Goal: Information Seeking & Learning: Find specific fact

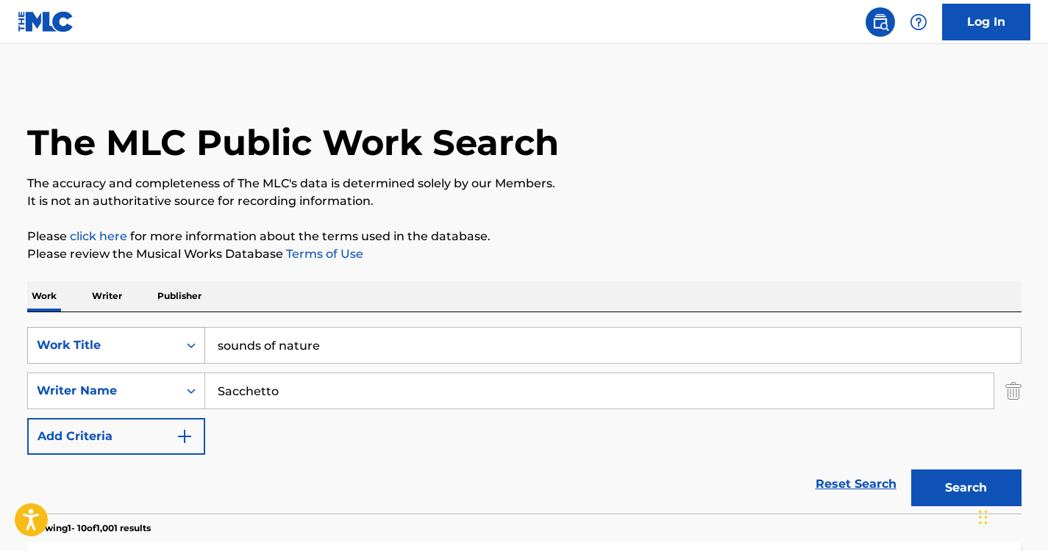
drag, startPoint x: 349, startPoint y: 362, endPoint x: 150, endPoint y: 362, distance: 199.2
click at [150, 362] on div "SearchWithCriteria1152d5fa-7b97-4ca9-96f9-1429bc7f845d Work Title sounds of nat…" at bounding box center [524, 345] width 994 height 37
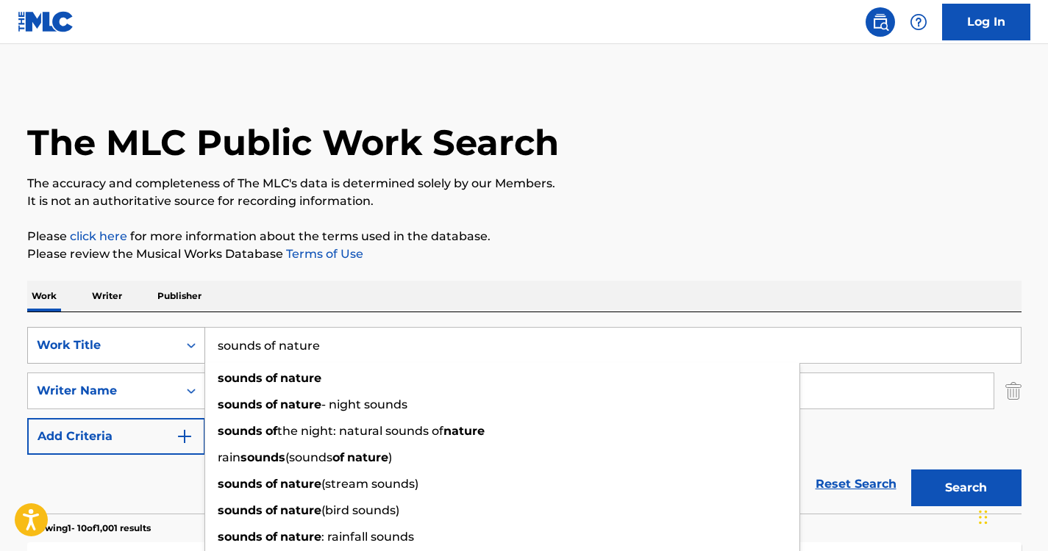
paste input "Serenity Nature Sounds"
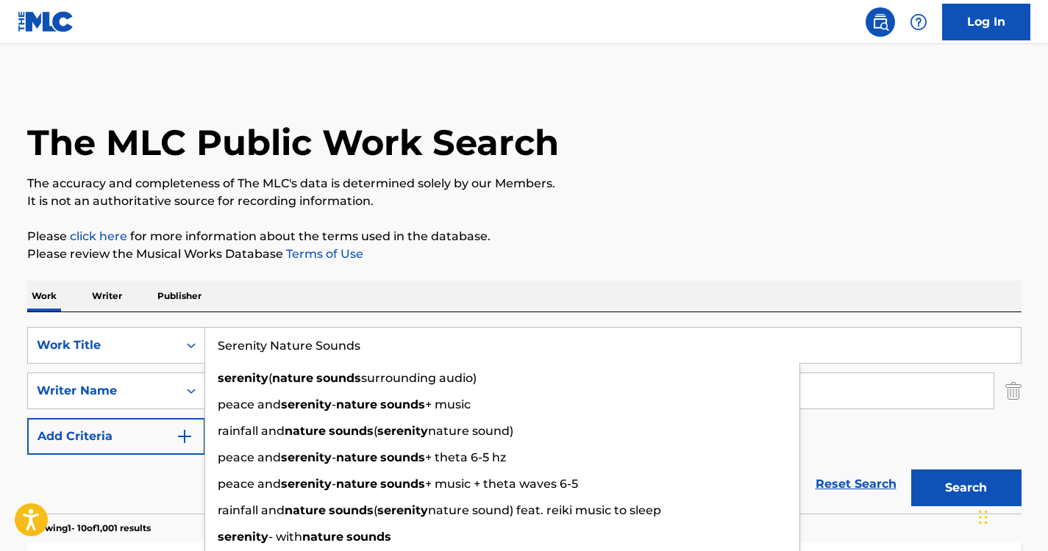
type input "Serenity Nature Sounds"
click at [470, 262] on p "Please review the Musical Works Database Terms of Use" at bounding box center [524, 255] width 994 height 18
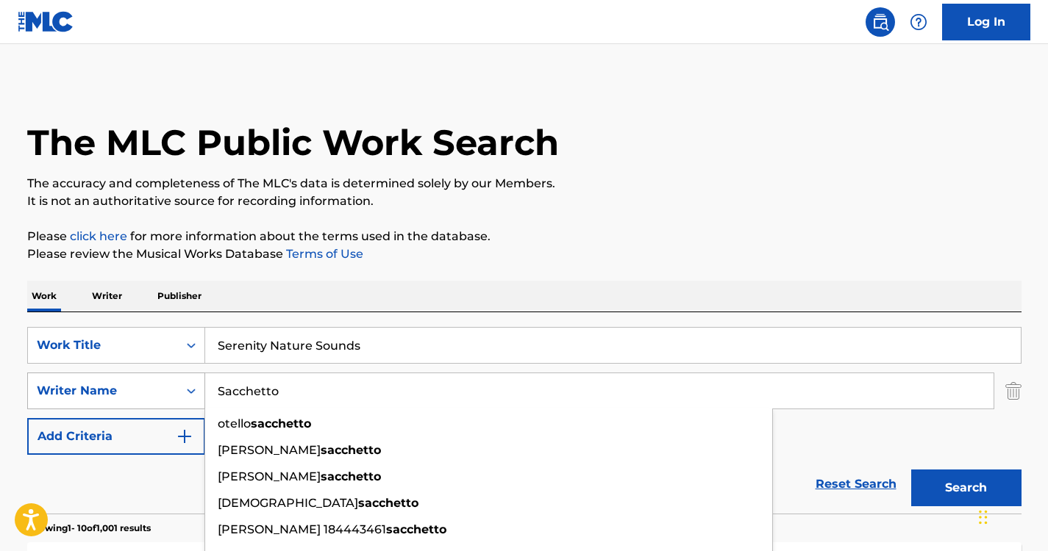
drag, startPoint x: 293, startPoint y: 385, endPoint x: 132, endPoint y: 376, distance: 161.3
click at [132, 376] on div "SearchWithCriteriaf9d3f5bf-a7ab-4f4b-b909-210f130568ab Writer Name [PERSON_NAME…" at bounding box center [524, 391] width 994 height 37
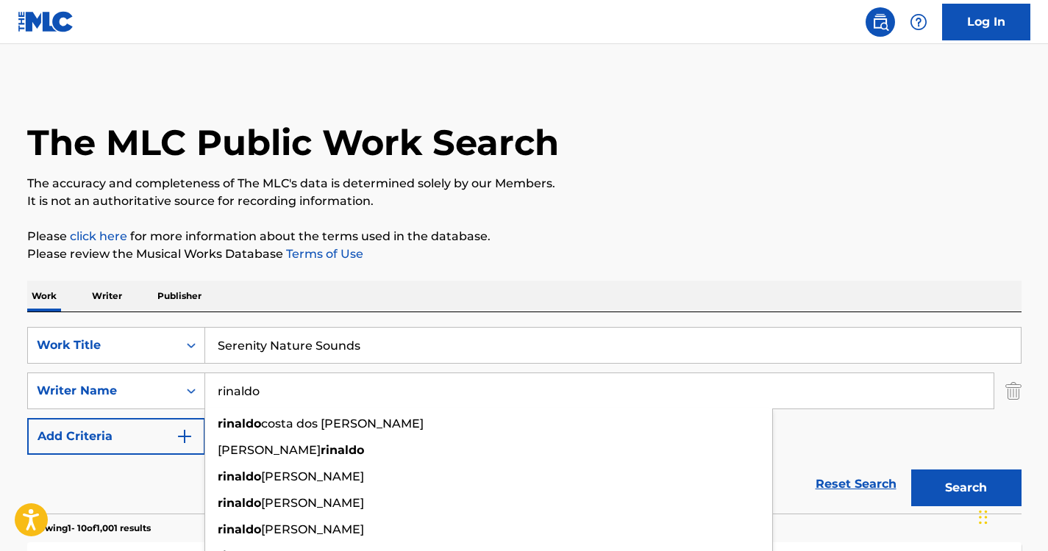
type input "rinaldo"
click at [493, 325] on div "SearchWithCriteria1152d5fa-7b97-4ca9-96f9-1429bc7f845d Work Title Serenity Natu…" at bounding box center [524, 412] width 994 height 201
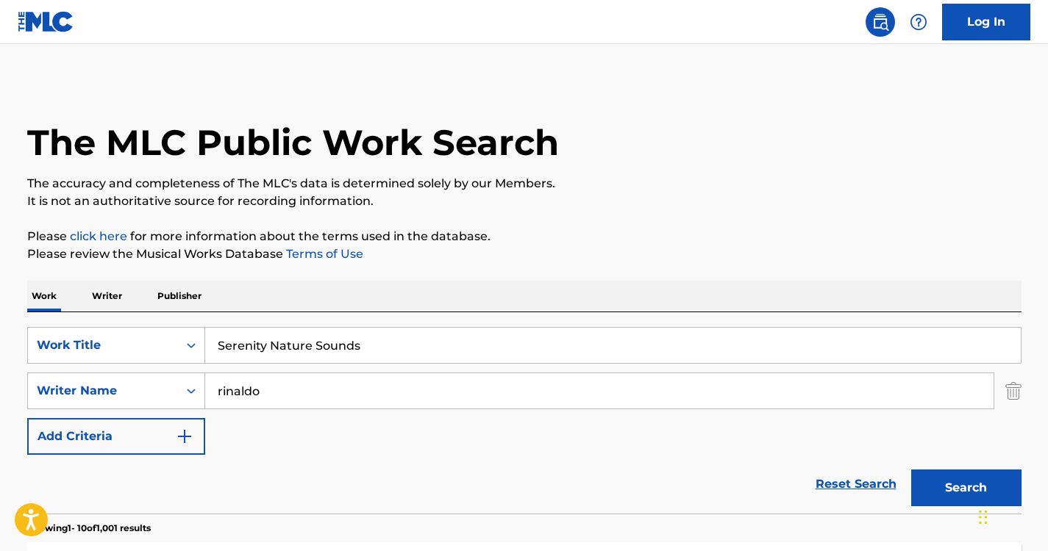
click at [974, 478] on button "Search" at bounding box center [966, 488] width 110 height 37
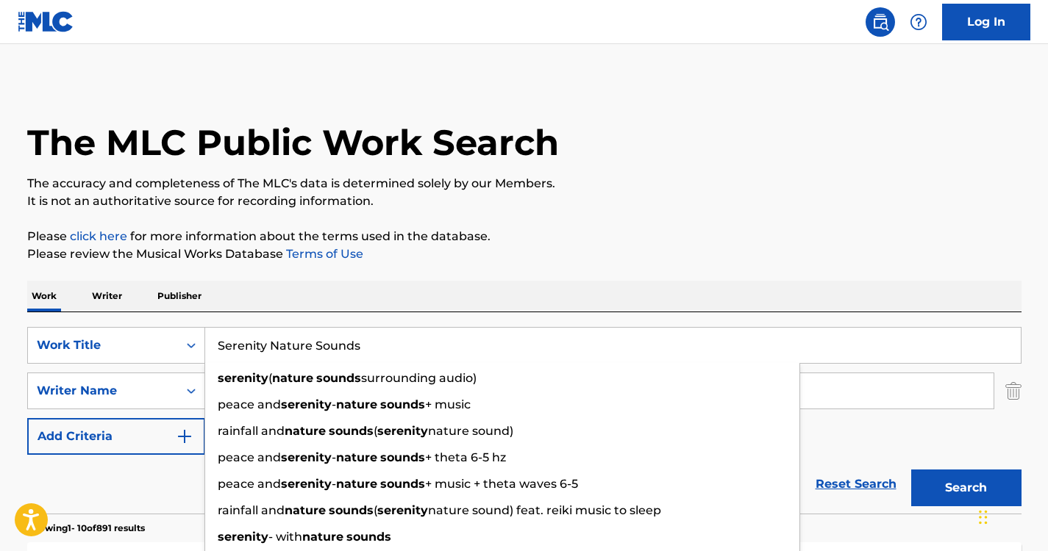
drag, startPoint x: 382, startPoint y: 352, endPoint x: 84, endPoint y: 324, distance: 299.8
click at [84, 324] on div "SearchWithCriteria1152d5fa-7b97-4ca9-96f9-1429bc7f845d Work Title Serenity Natu…" at bounding box center [524, 412] width 994 height 201
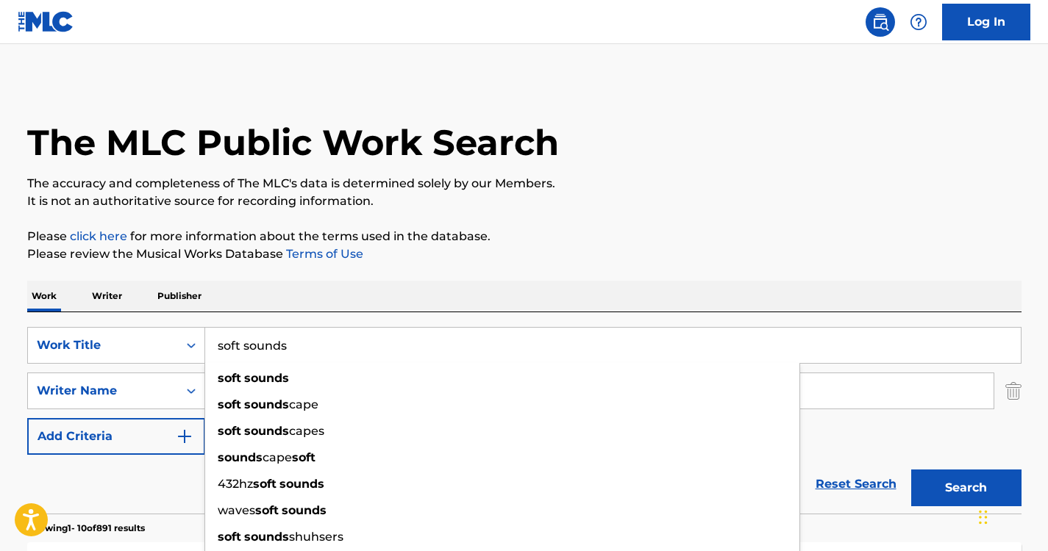
type input "soft sounds"
click at [305, 306] on div "Work Writer Publisher" at bounding box center [524, 296] width 994 height 31
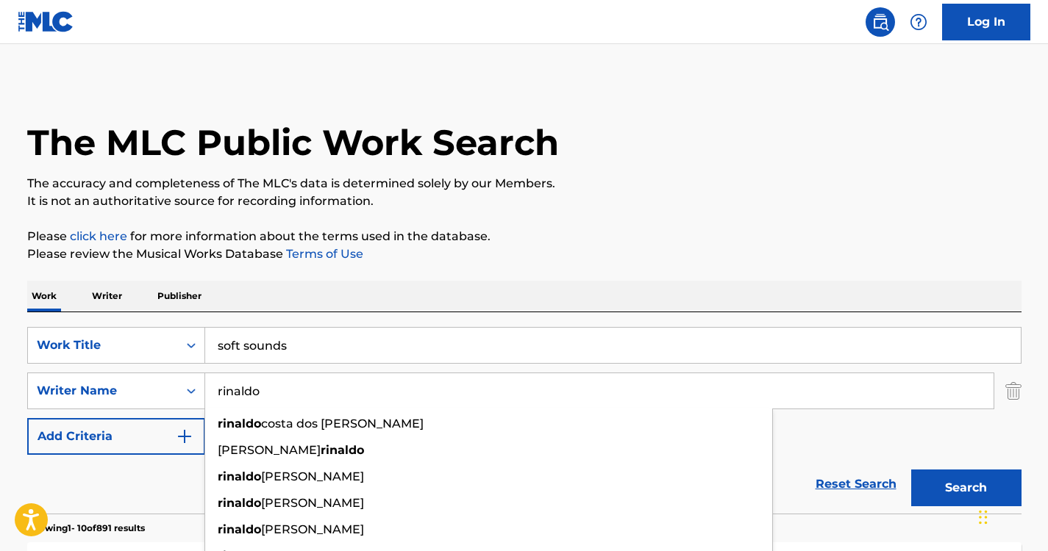
drag, startPoint x: 289, startPoint y: 389, endPoint x: 199, endPoint y: 368, distance: 92.7
click at [199, 368] on div "SearchWithCriteria1152d5fa-7b97-4ca9-96f9-1429bc7f845d Work Title soft sounds S…" at bounding box center [524, 391] width 994 height 128
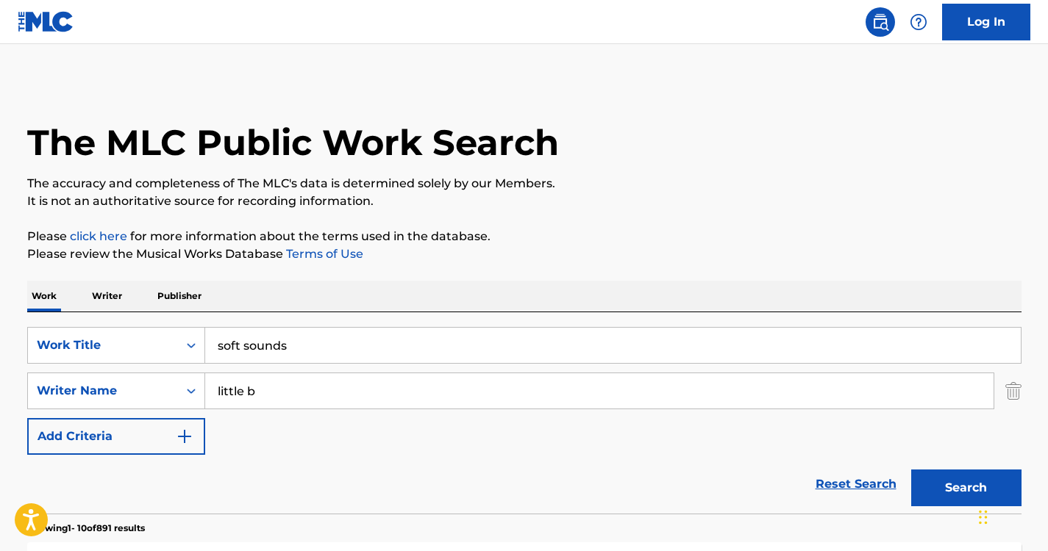
click at [962, 482] on button "Search" at bounding box center [966, 488] width 110 height 37
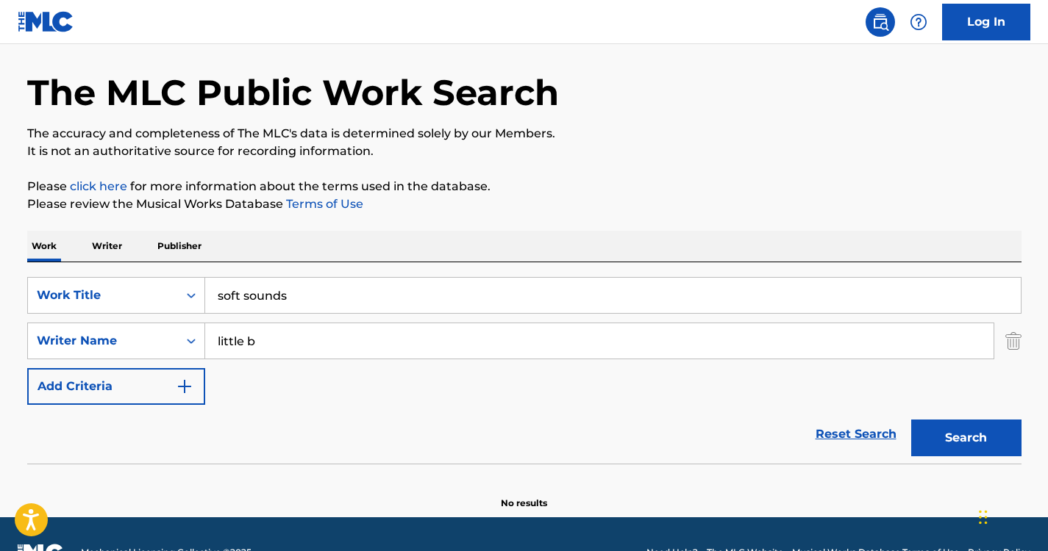
scroll to position [53, 0]
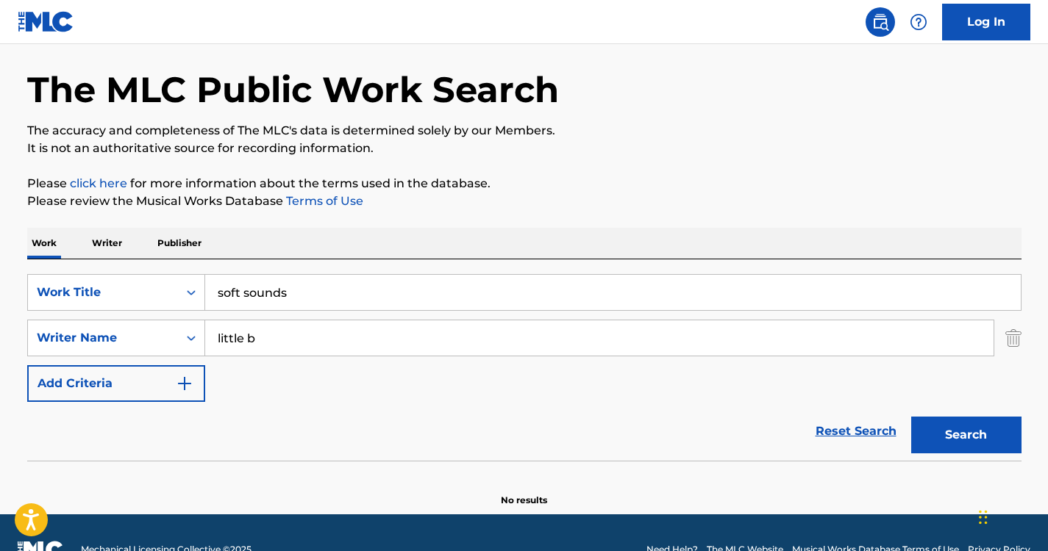
click at [496, 326] on input "little b" at bounding box center [599, 338] width 788 height 35
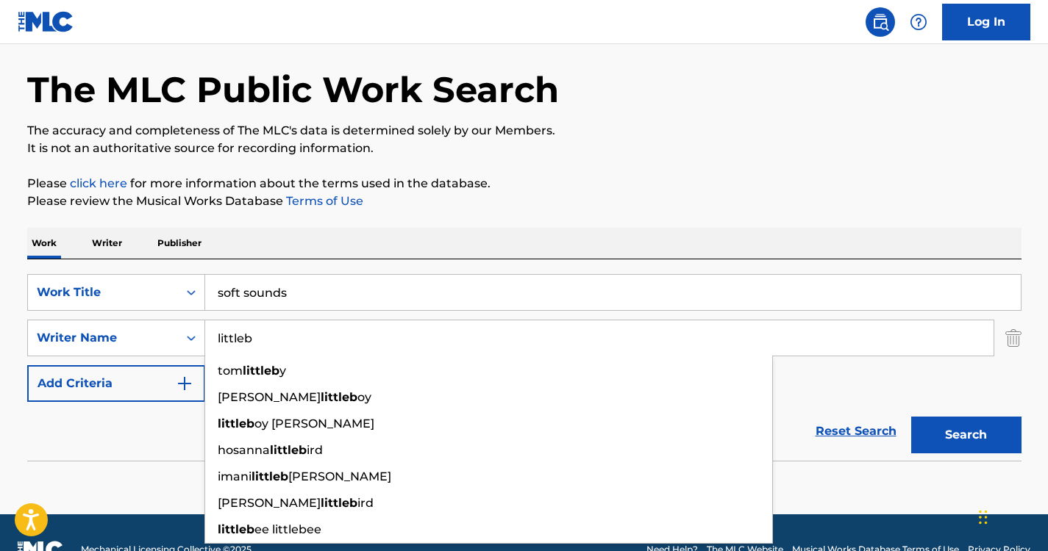
type input "littleb"
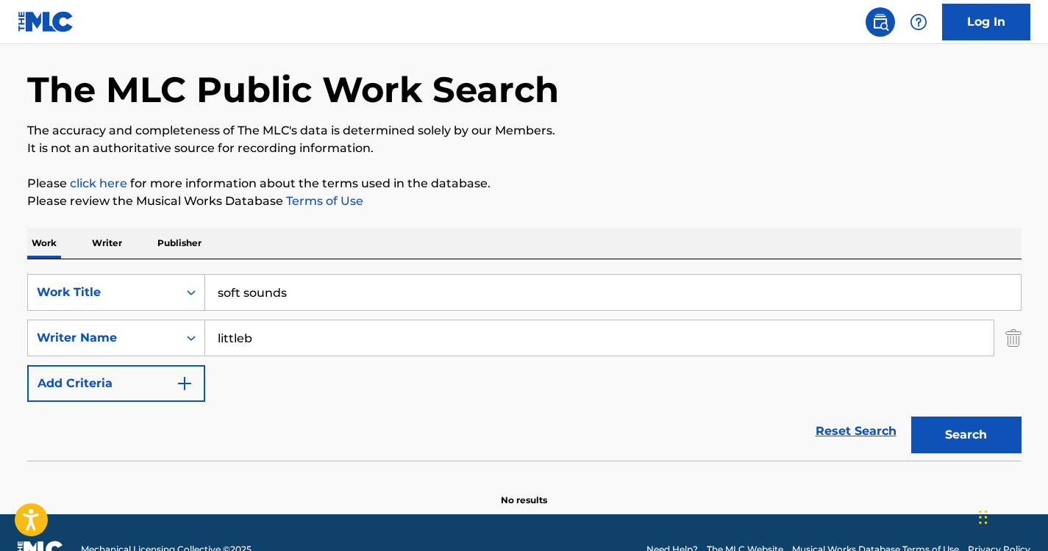
click at [839, 215] on div "The MLC Public Work Search The accuracy and completeness of The MLC's data is d…" at bounding box center [524, 267] width 1029 height 479
click at [954, 421] on button "Search" at bounding box center [966, 435] width 110 height 37
click at [940, 432] on button "Search" at bounding box center [966, 435] width 110 height 37
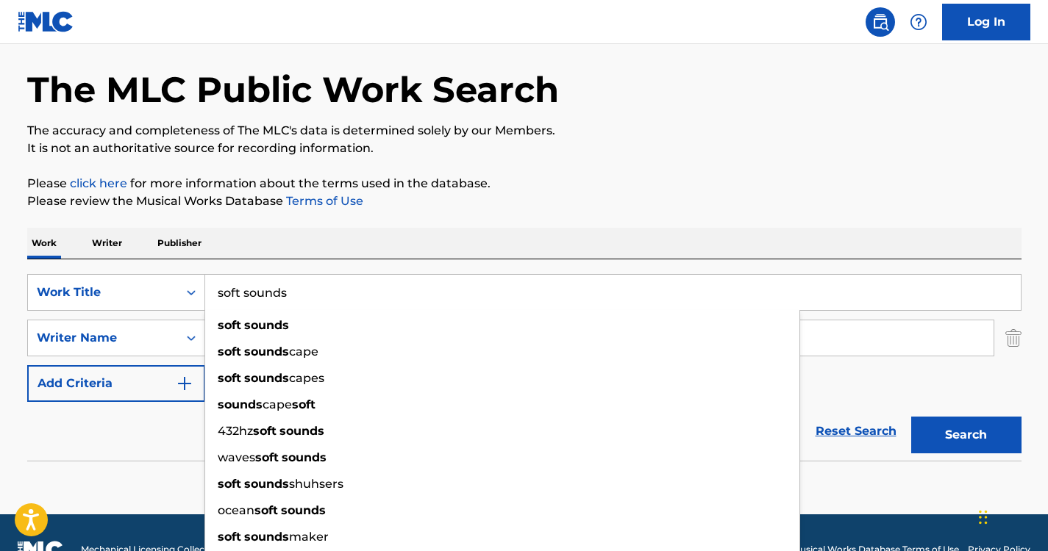
drag, startPoint x: 327, startPoint y: 291, endPoint x: 137, endPoint y: 256, distance: 192.9
click at [137, 256] on div "Work Writer Publisher SearchWithCriteria1152d5fa-7b97-4ca9-96f9-1429bc7f845d Wo…" at bounding box center [524, 367] width 994 height 279
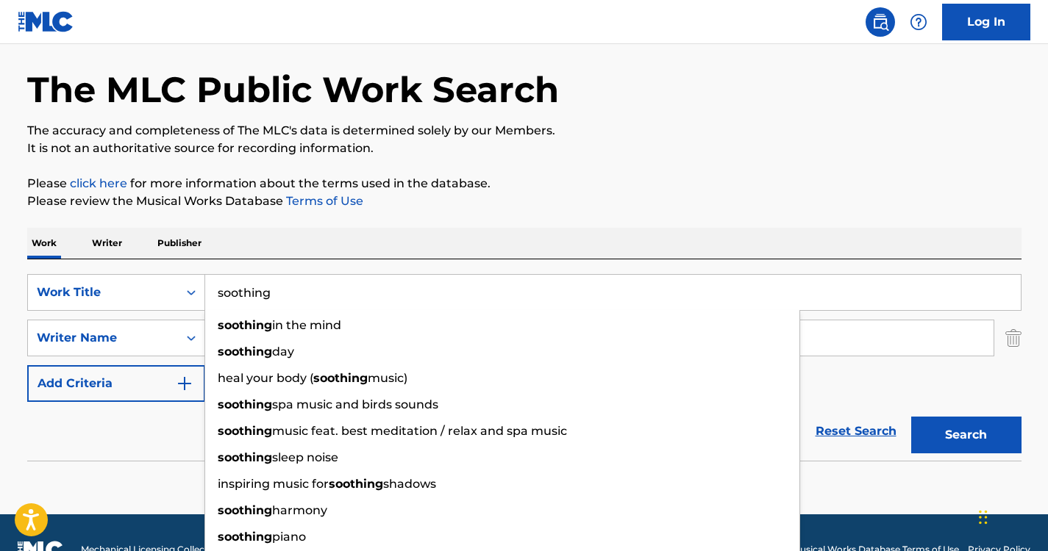
type input "soothing"
click at [276, 225] on div "The MLC Public Work Search The accuracy and completeness of The MLC's data is d…" at bounding box center [524, 267] width 1029 height 479
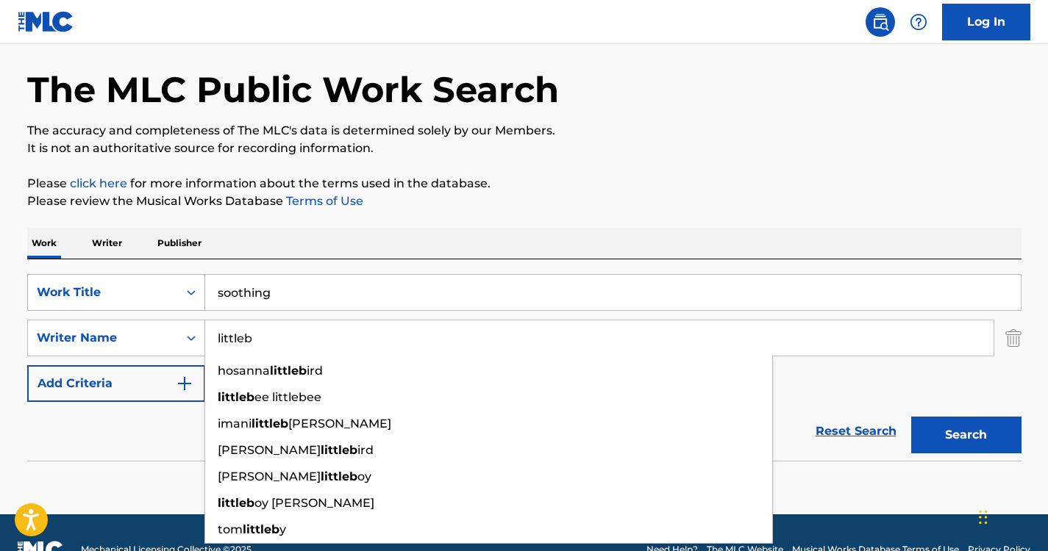
drag, startPoint x: 295, startPoint y: 337, endPoint x: 117, endPoint y: 299, distance: 182.0
click at [117, 299] on div "SearchWithCriteria1152d5fa-7b97-4ca9-96f9-1429bc7f845d Work Title soothing Sear…" at bounding box center [524, 338] width 994 height 128
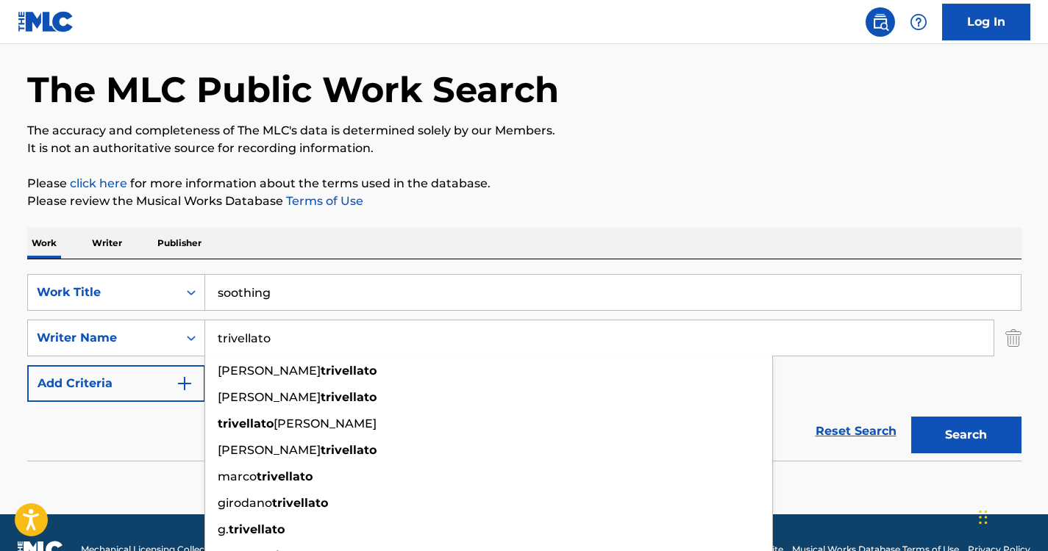
type input "trivellato"
click at [515, 234] on div "Work Writer Publisher" at bounding box center [524, 243] width 994 height 31
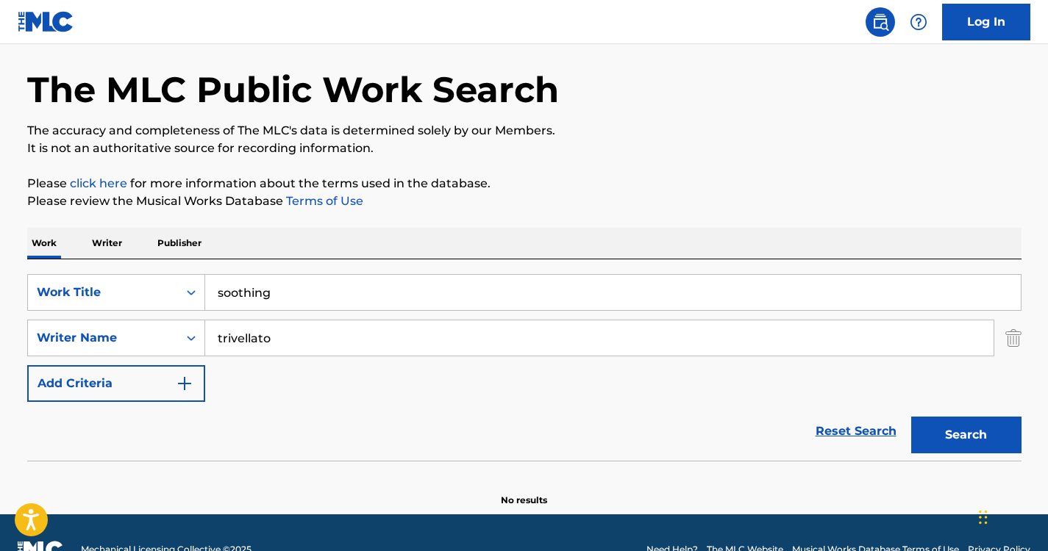
click at [994, 434] on button "Search" at bounding box center [966, 435] width 110 height 37
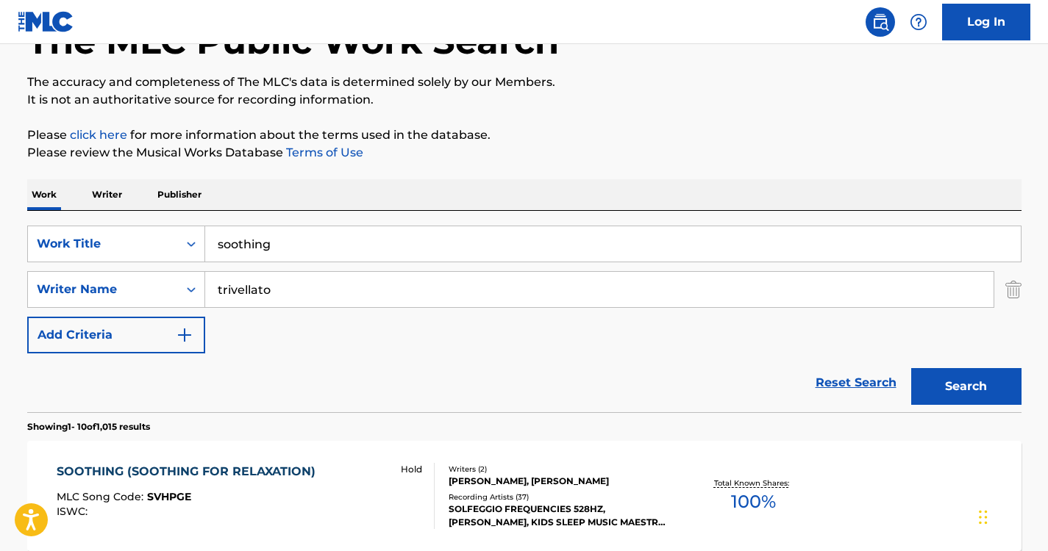
scroll to position [0, 0]
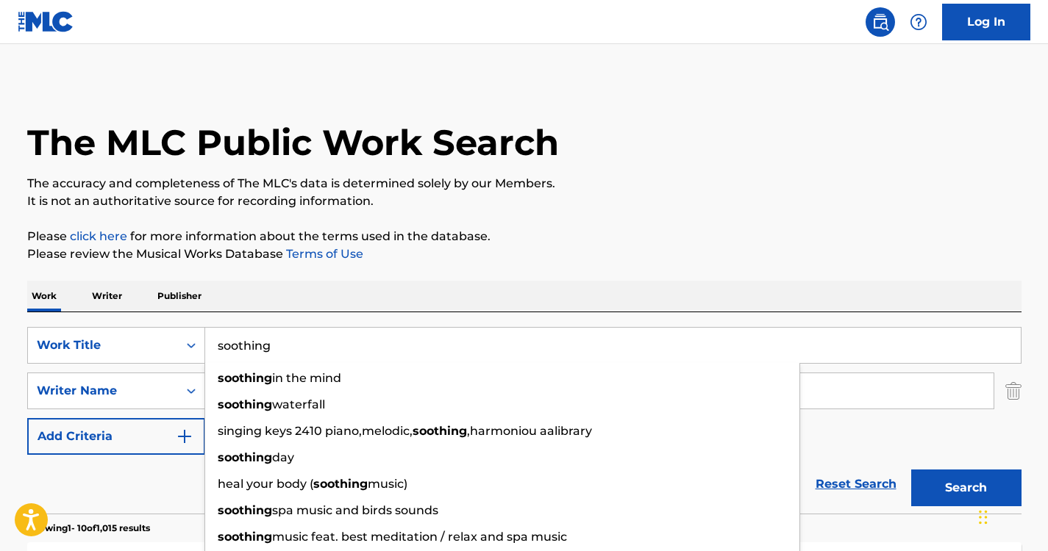
click at [311, 340] on input "soothing" at bounding box center [612, 345] width 815 height 35
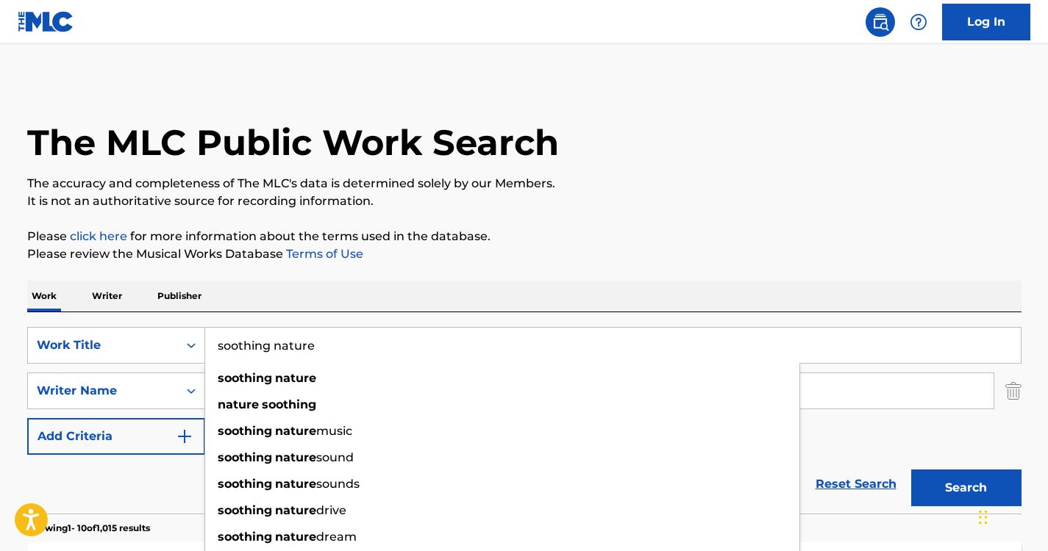
type input "soothing nature"
click at [542, 191] on p "The accuracy and completeness of The MLC's data is determined solely by our Mem…" at bounding box center [524, 184] width 994 height 18
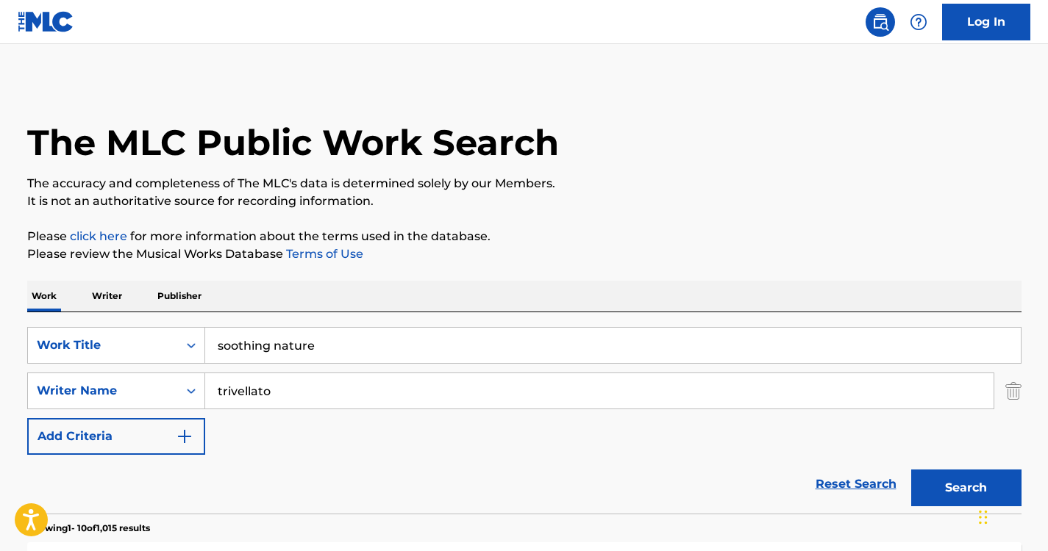
click at [967, 512] on div "Search" at bounding box center [963, 484] width 118 height 59
click at [957, 471] on button "Search" at bounding box center [966, 488] width 110 height 37
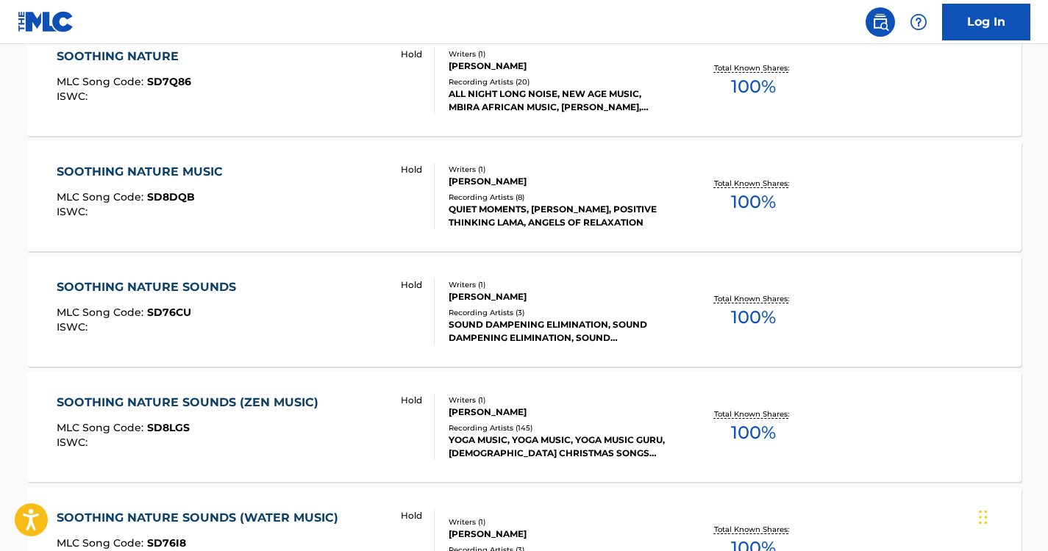
scroll to position [528, 0]
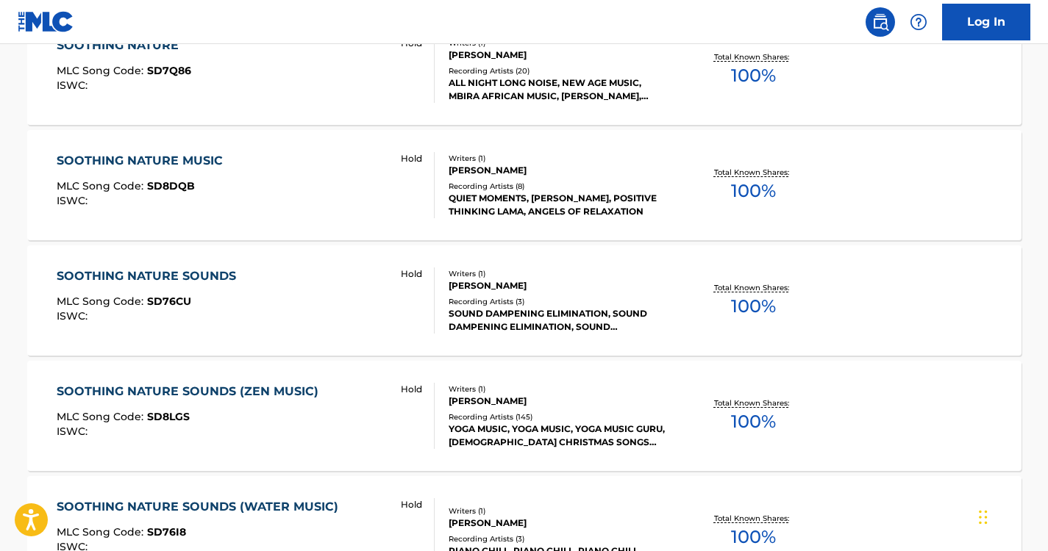
click at [195, 269] on div "SOOTHING NATURE SOUNDS" at bounding box center [150, 277] width 187 height 18
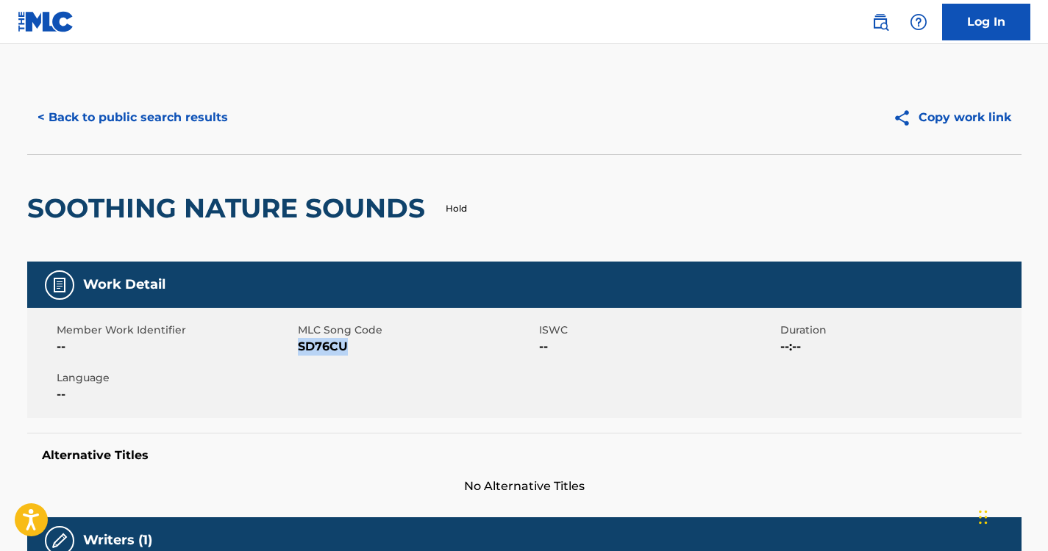
drag, startPoint x: 351, startPoint y: 345, endPoint x: 299, endPoint y: 346, distance: 51.5
click at [299, 346] on span "SD76CU" at bounding box center [416, 347] width 237 height 18
copy span "SD76CU"
click at [165, 115] on button "< Back to public search results" at bounding box center [132, 117] width 211 height 37
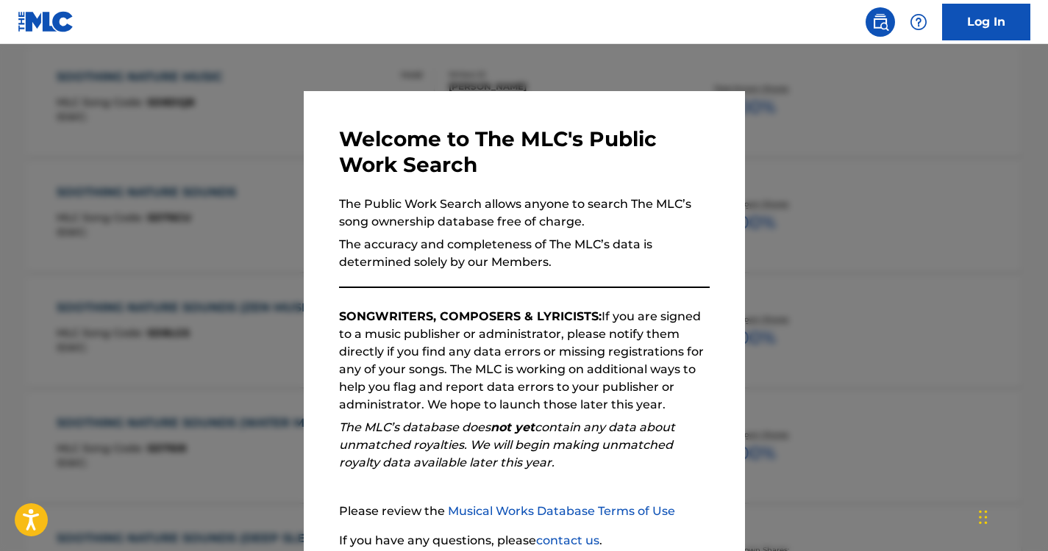
click at [198, 139] on div at bounding box center [524, 319] width 1048 height 551
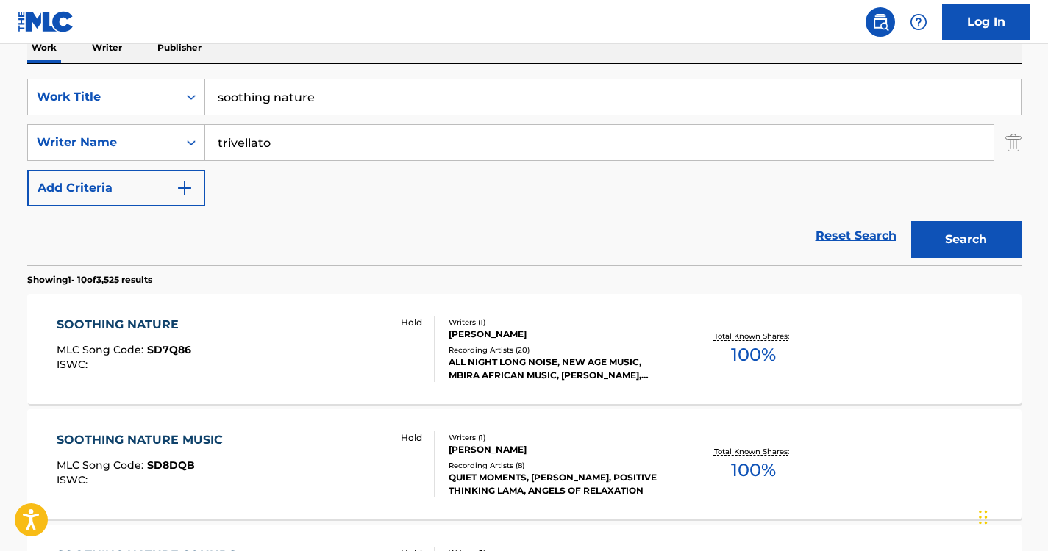
scroll to position [0, 0]
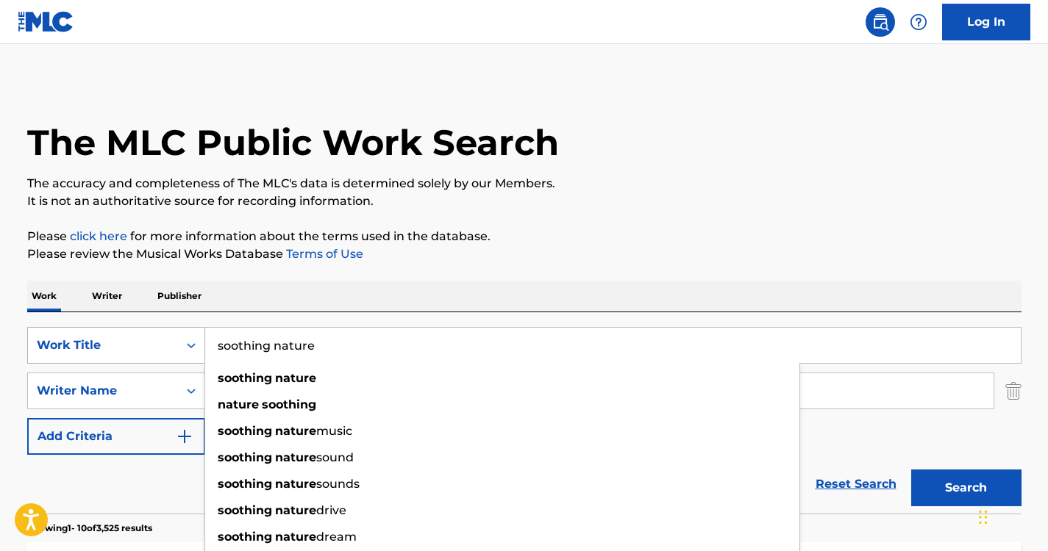
drag, startPoint x: 376, startPoint y: 354, endPoint x: 189, endPoint y: 346, distance: 186.9
click at [189, 346] on div "SearchWithCriteria1152d5fa-7b97-4ca9-96f9-1429bc7f845d Work Title soothing natu…" at bounding box center [524, 345] width 994 height 37
paste input "Healing Sounds of N"
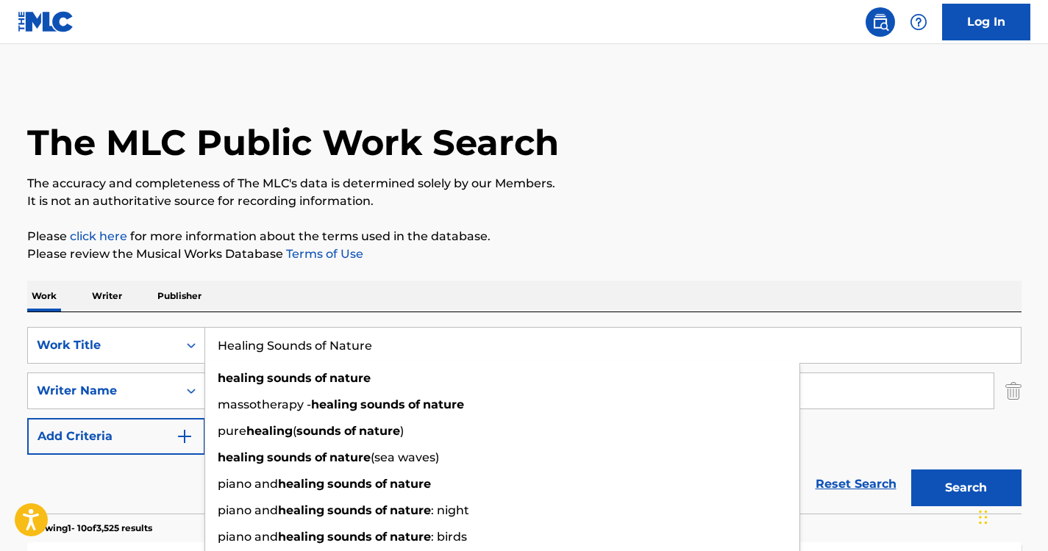
type input "Healing Sounds of Nature"
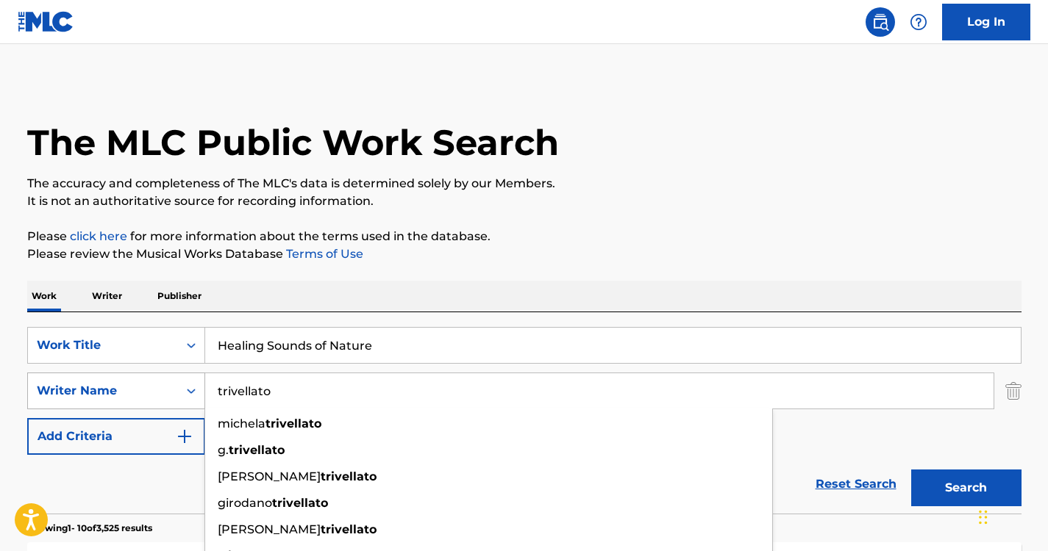
drag, startPoint x: 390, startPoint y: 391, endPoint x: 132, endPoint y: 386, distance: 258.1
click at [132, 386] on div "SearchWithCriteriaf9d3f5bf-a7ab-4f4b-b909-210f130568ab Writer Name [PERSON_NAME…" at bounding box center [524, 391] width 994 height 37
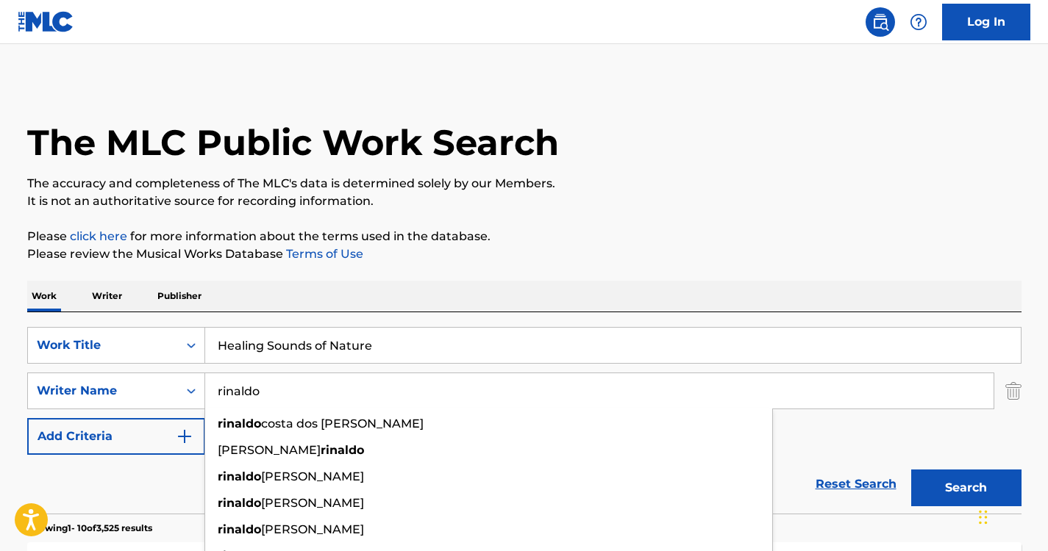
type input "rinaldo"
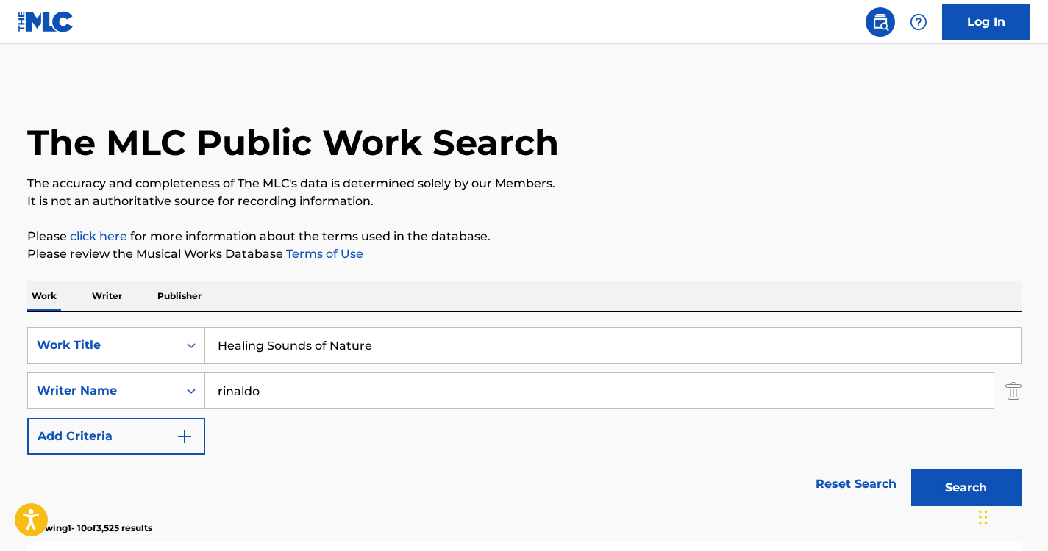
click at [949, 490] on button "Search" at bounding box center [966, 488] width 110 height 37
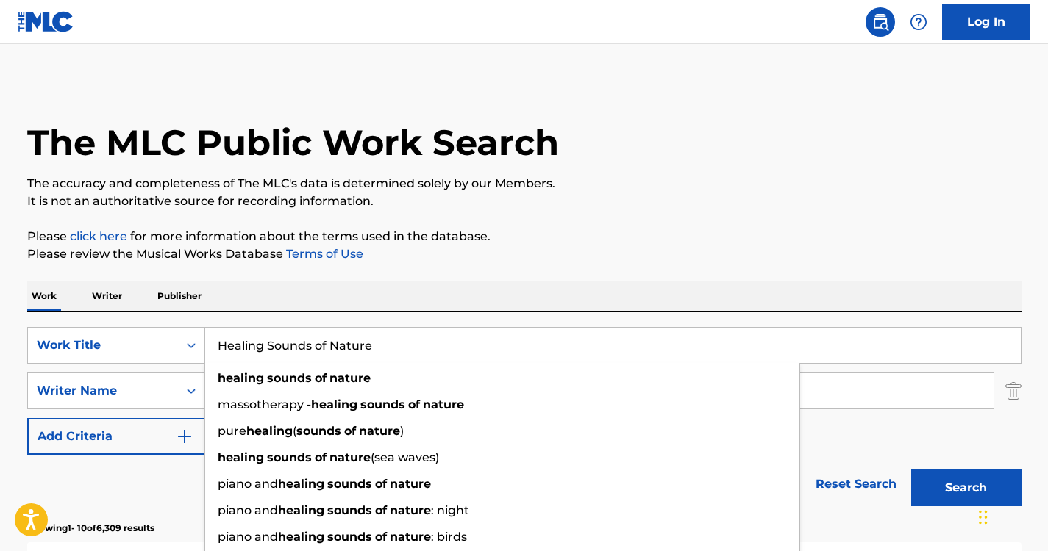
drag, startPoint x: 390, startPoint y: 337, endPoint x: 108, endPoint y: 232, distance: 300.3
paste input "PLS921626402"
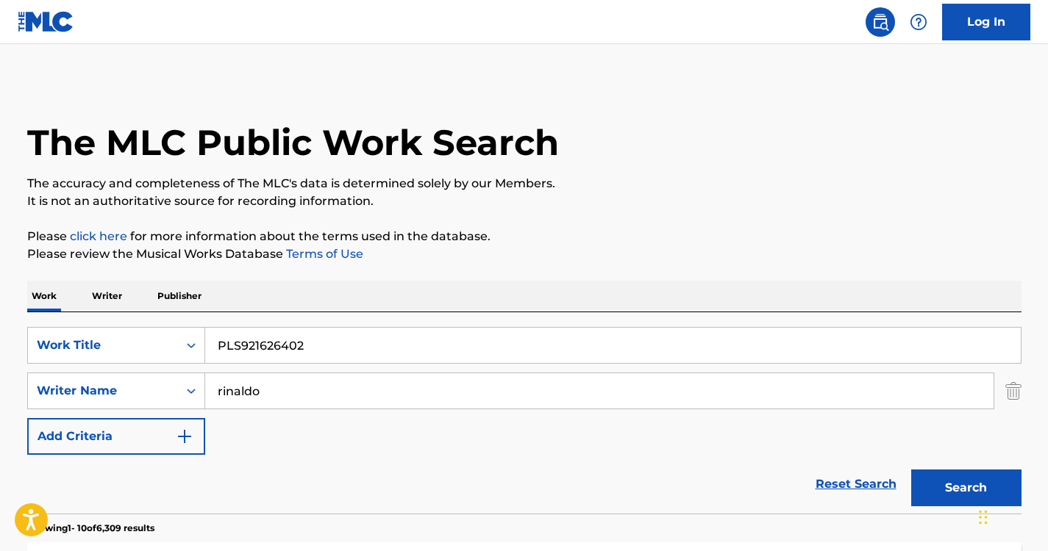
drag, startPoint x: 321, startPoint y: 337, endPoint x: 143, endPoint y: 313, distance: 179.5
click at [143, 313] on div "SearchWithCriteria1152d5fa-7b97-4ca9-96f9-1429bc7f845d Work Title PLS921626402 …" at bounding box center [524, 412] width 994 height 201
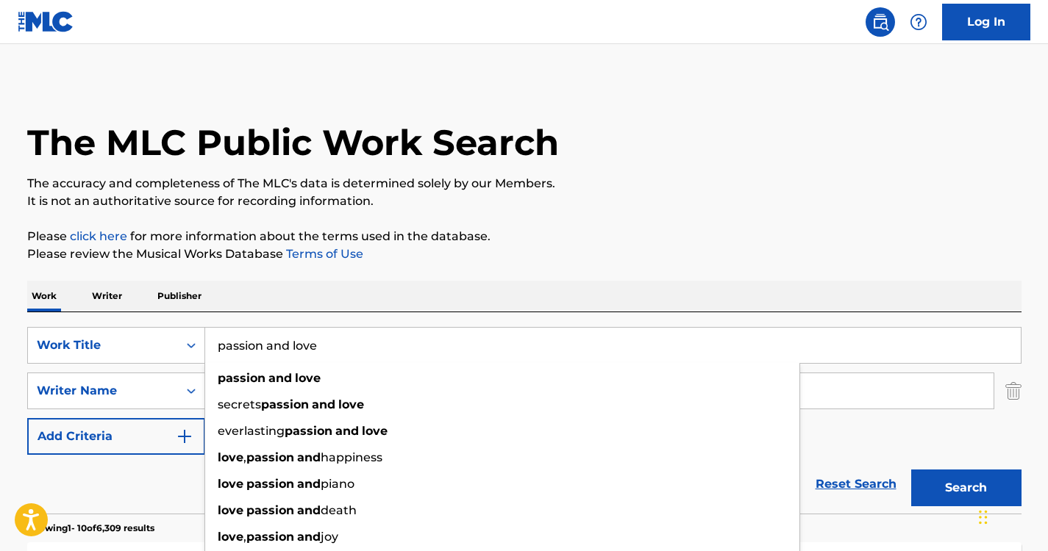
type input "passion and love"
click at [353, 310] on div "Work Writer Publisher" at bounding box center [524, 296] width 994 height 31
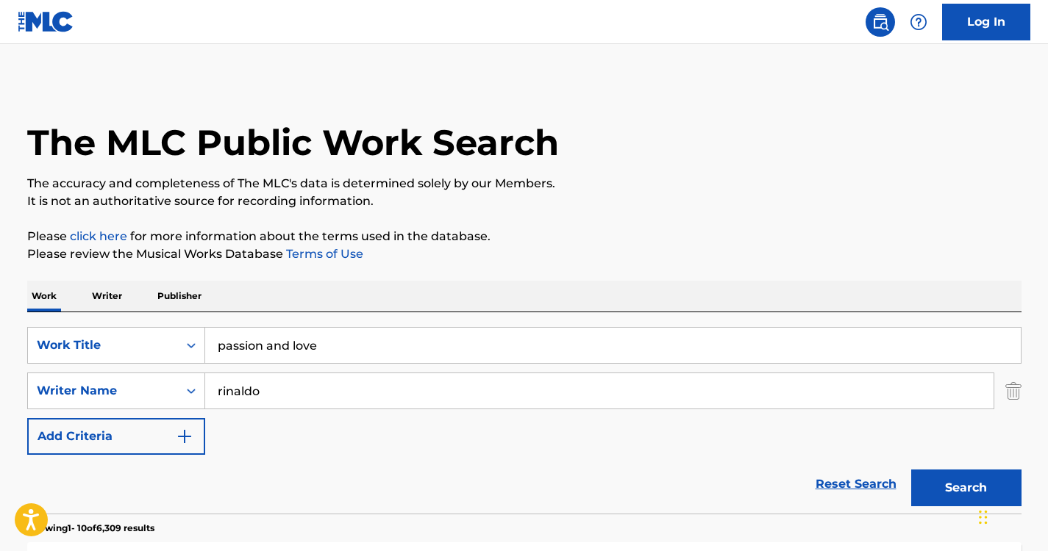
click at [976, 476] on button "Search" at bounding box center [966, 488] width 110 height 37
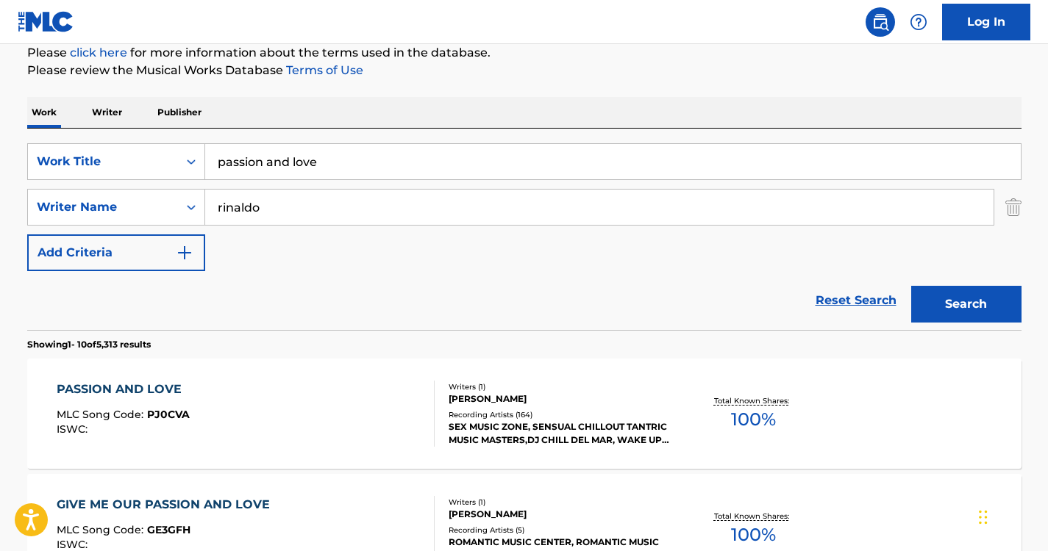
scroll to position [192, 0]
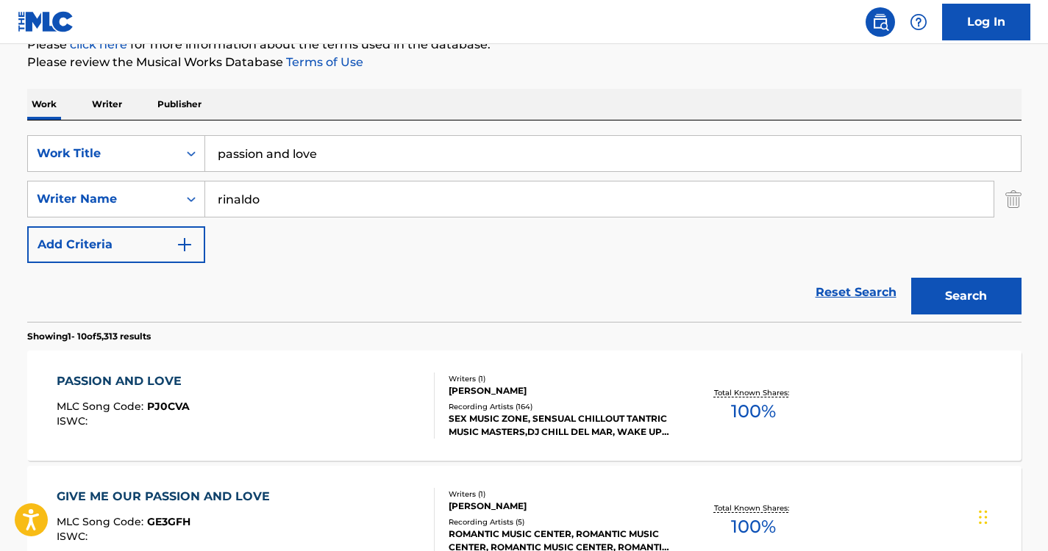
click at [140, 371] on div "PASSION AND LOVE MLC Song Code : PJ0CVA ISWC : Writers ( 1 ) [PERSON_NAME] Reco…" at bounding box center [524, 406] width 994 height 110
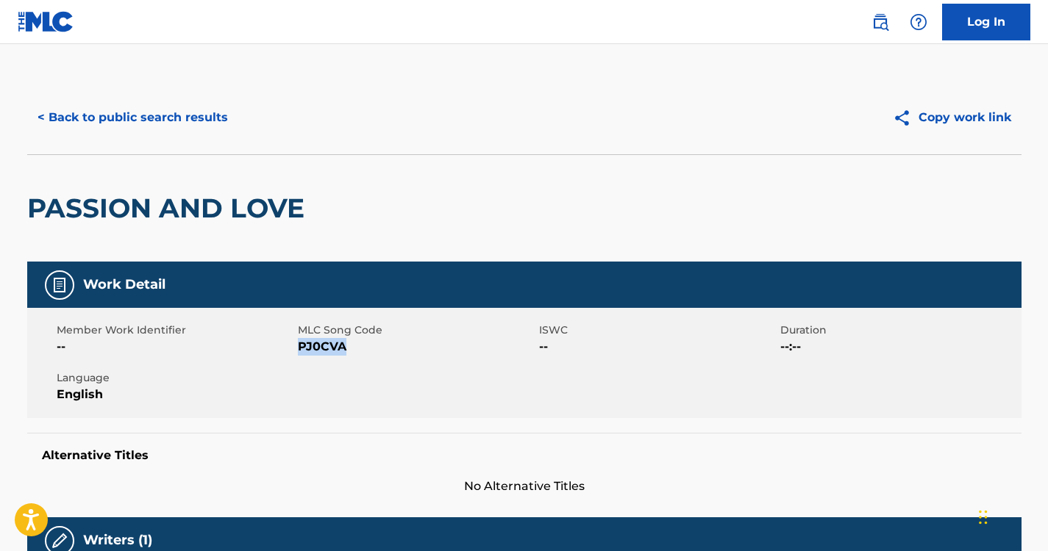
drag, startPoint x: 349, startPoint y: 349, endPoint x: 299, endPoint y: 347, distance: 50.0
click at [299, 347] on span "PJ0CVA" at bounding box center [416, 347] width 237 height 18
copy span "PJ0CVA"
click at [178, 117] on button "< Back to public search results" at bounding box center [132, 117] width 211 height 37
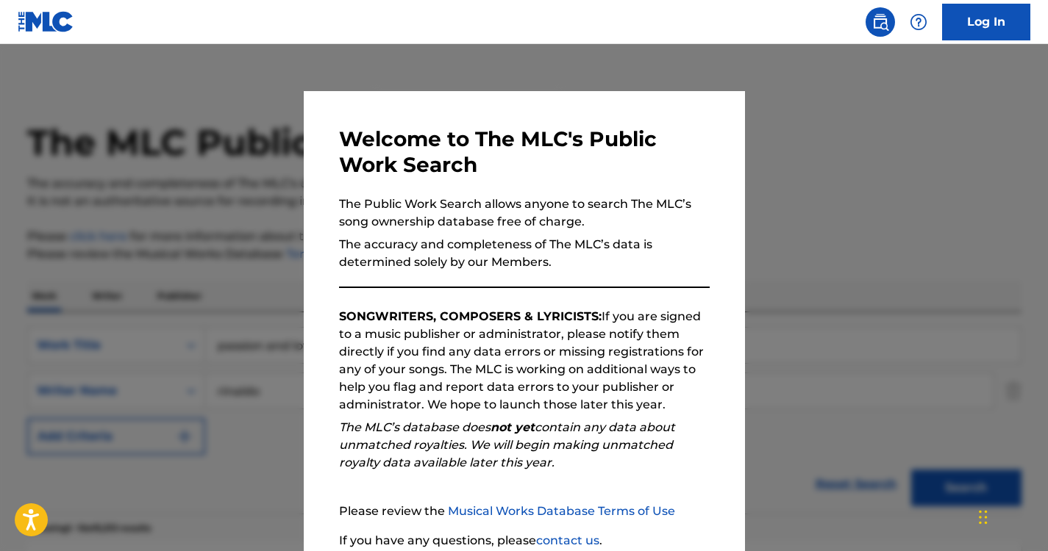
scroll to position [192, 0]
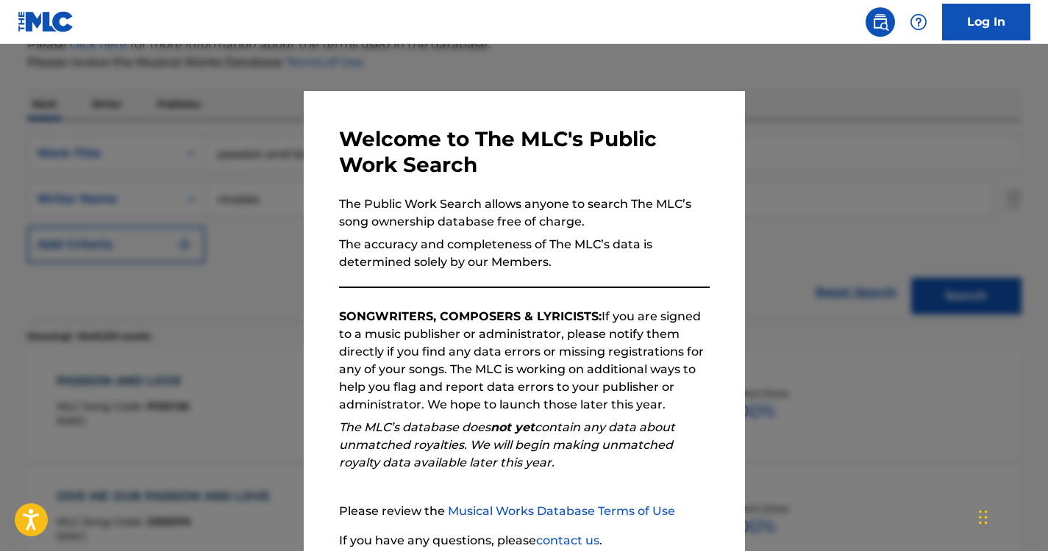
click at [207, 242] on div at bounding box center [524, 319] width 1048 height 551
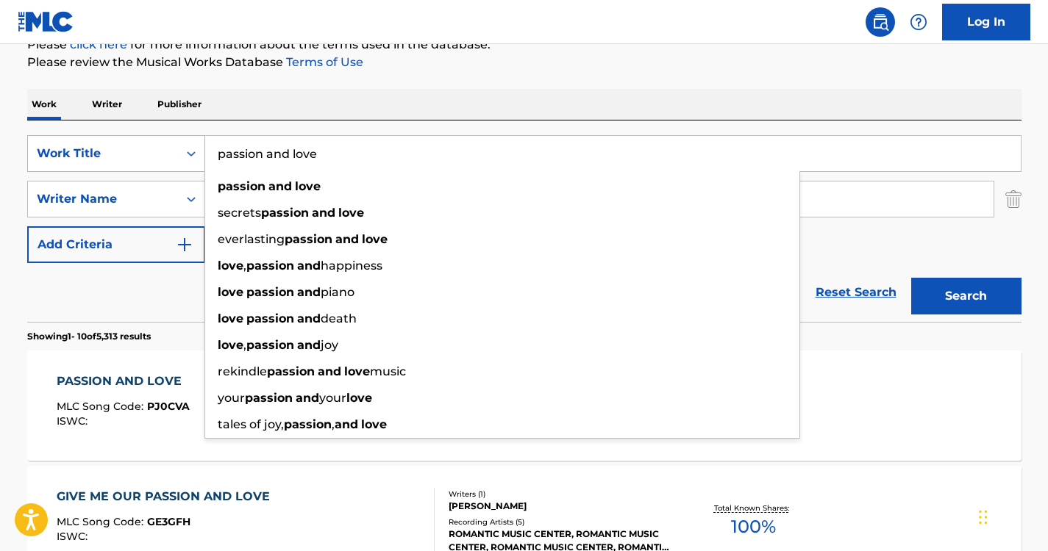
drag, startPoint x: 357, startPoint y: 154, endPoint x: 190, endPoint y: 144, distance: 167.2
click at [190, 144] on div "SearchWithCriteria1152d5fa-7b97-4ca9-96f9-1429bc7f845d Work Title passion and l…" at bounding box center [524, 153] width 994 height 37
paste input "Nap of the Natur"
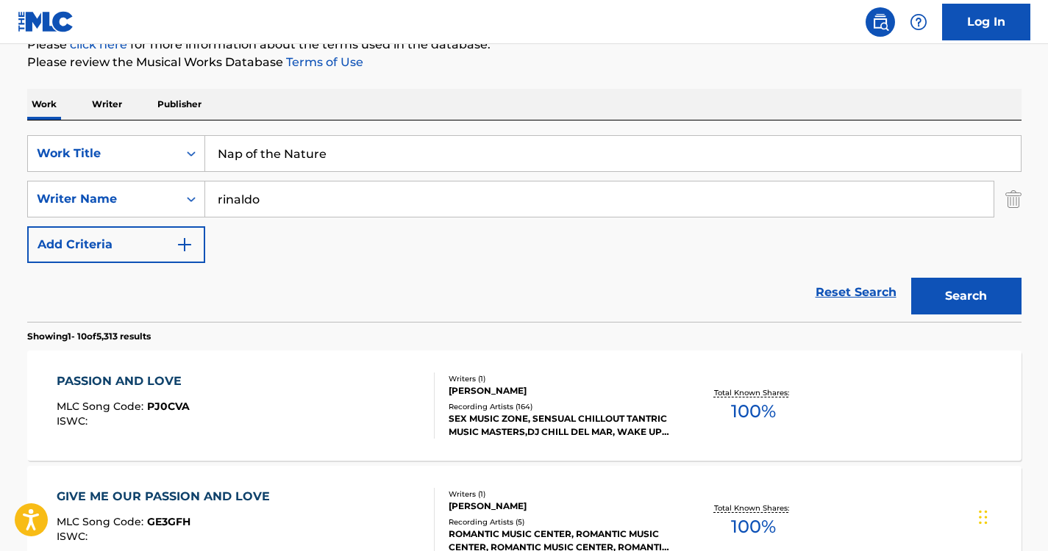
type input "Nap of the Nature"
click at [951, 271] on div "Search" at bounding box center [963, 292] width 118 height 59
click at [956, 282] on button "Search" at bounding box center [966, 296] width 110 height 37
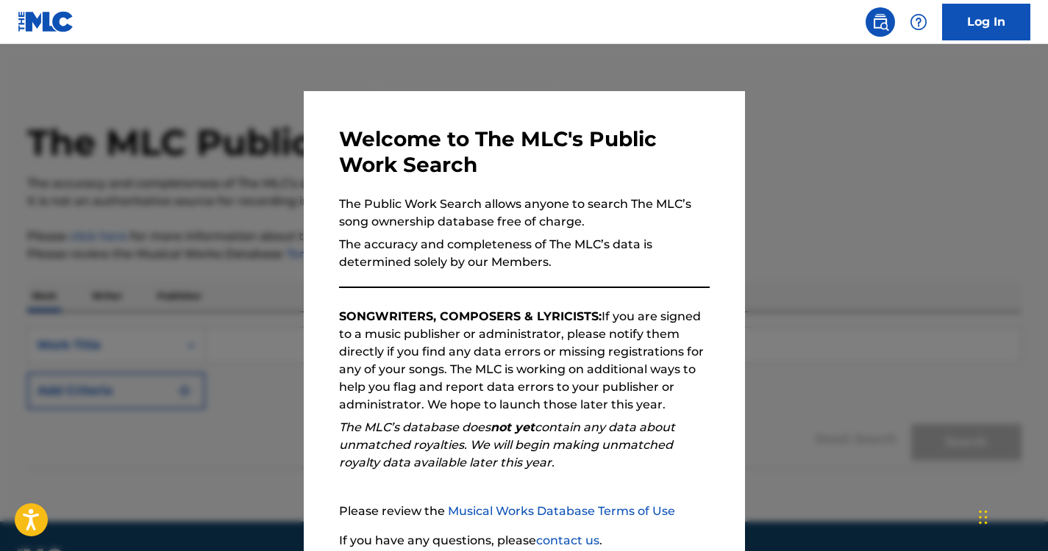
click at [156, 278] on div at bounding box center [524, 319] width 1048 height 551
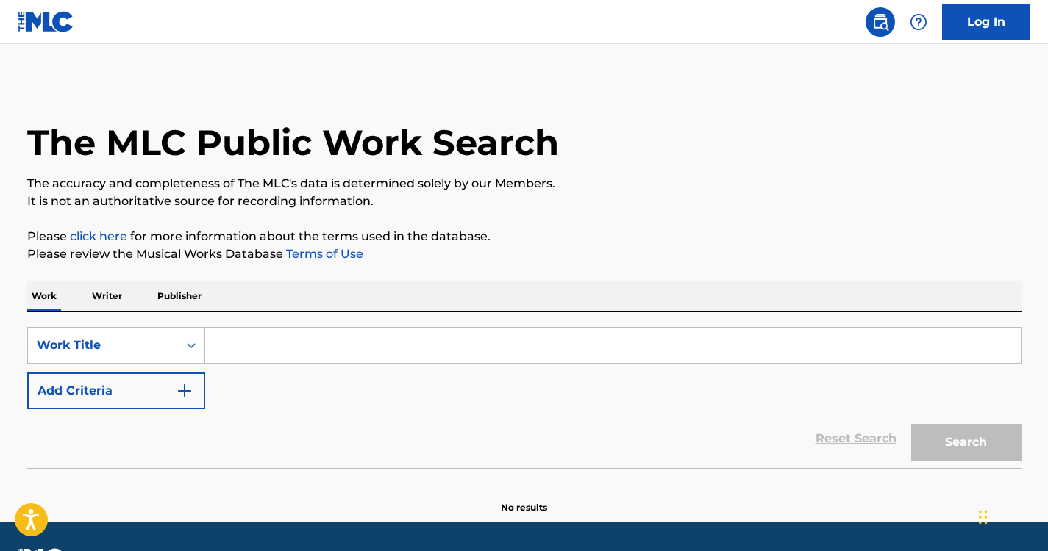
click at [290, 328] on input "Search Form" at bounding box center [612, 345] width 815 height 35
paste input "Nap of the Nature"
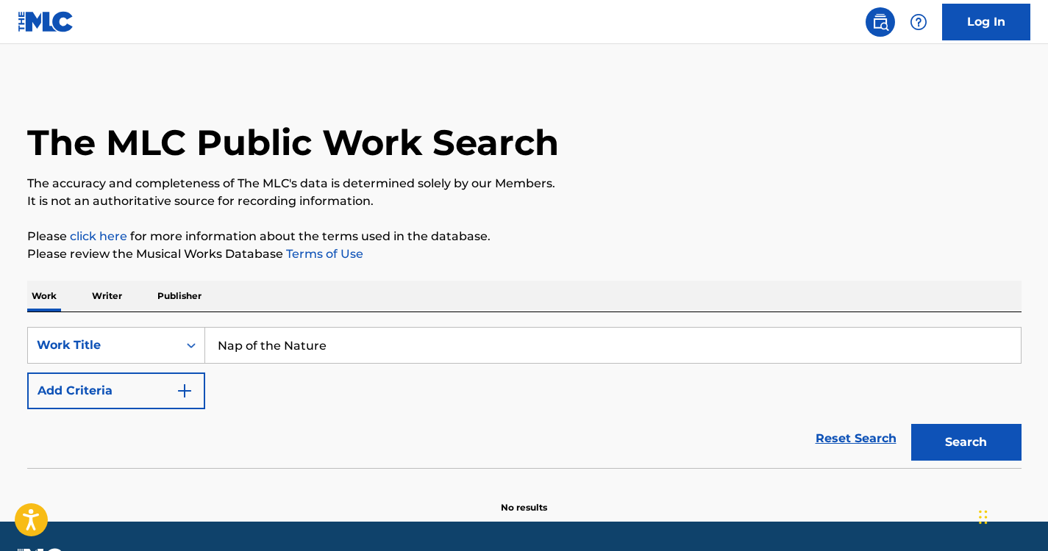
type input "Nap of the Nature"
click at [179, 388] on img "Search Form" at bounding box center [185, 391] width 18 height 18
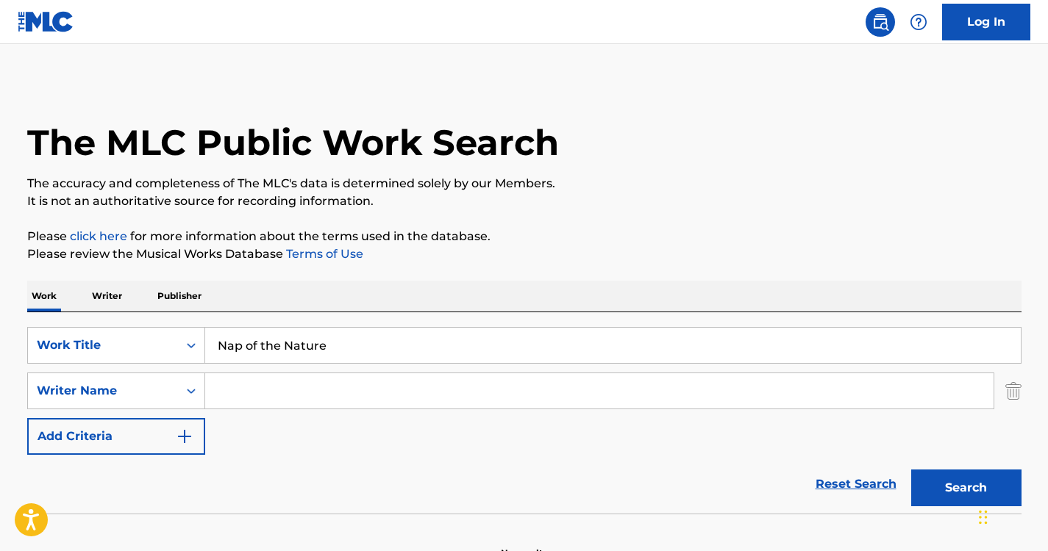
click at [250, 392] on input "Search Form" at bounding box center [599, 391] width 788 height 35
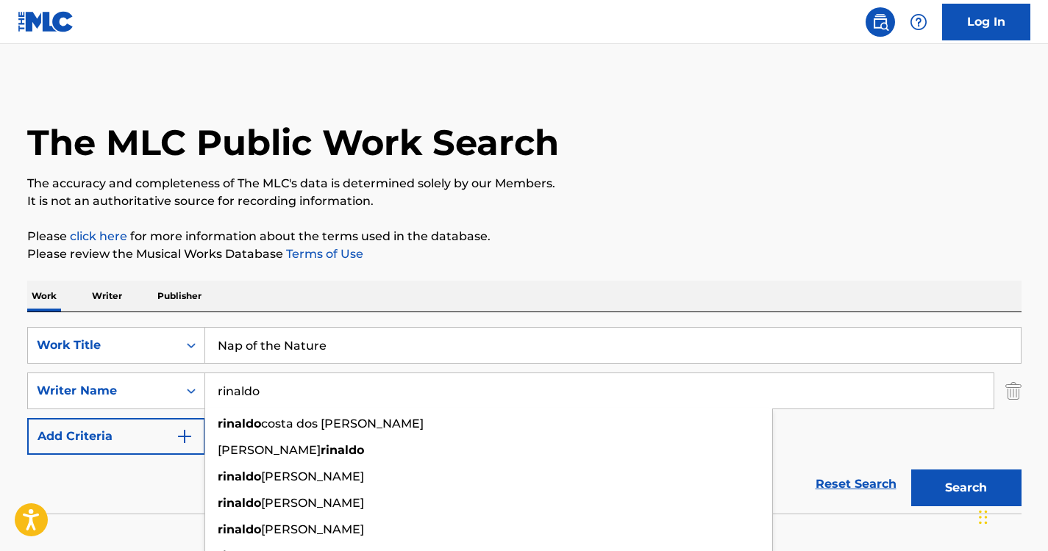
type input "rinaldo"
click at [496, 282] on div "Work Writer Publisher" at bounding box center [524, 296] width 994 height 31
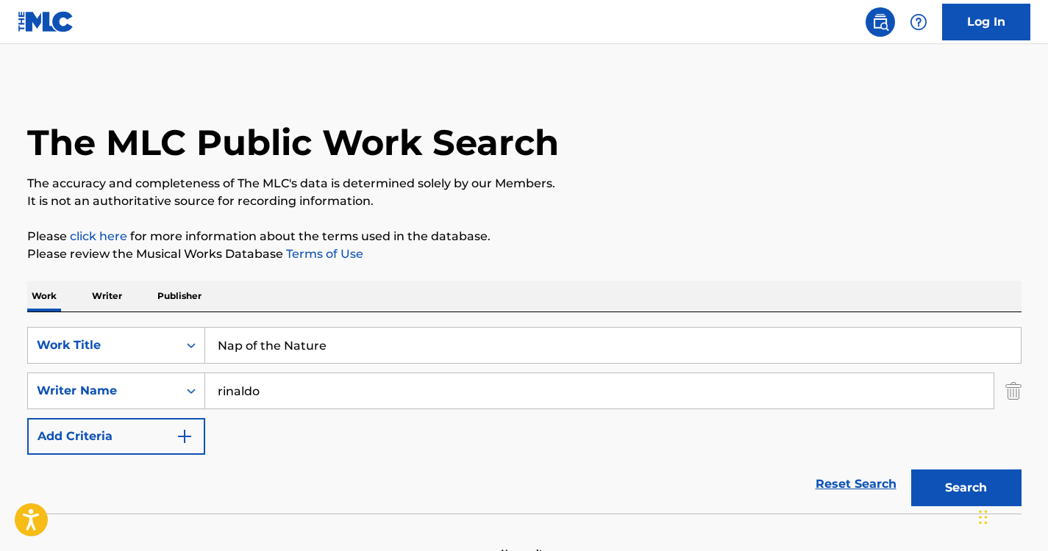
click at [951, 484] on button "Search" at bounding box center [966, 488] width 110 height 37
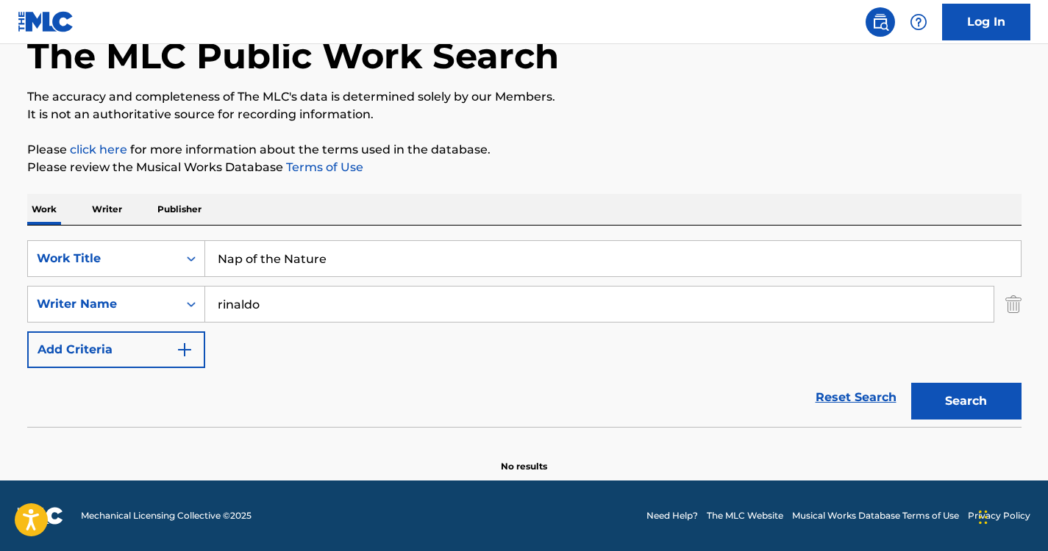
scroll to position [87, 0]
drag, startPoint x: 353, startPoint y: 250, endPoint x: 179, endPoint y: 226, distance: 175.9
click at [179, 226] on div "SearchWithCriteriabb02958d-48f0-441d-a4b8-df9f898dc1a6 Work Title Nap of the Na…" at bounding box center [524, 326] width 994 height 201
paste input "Keep Calm Nature Sounds"
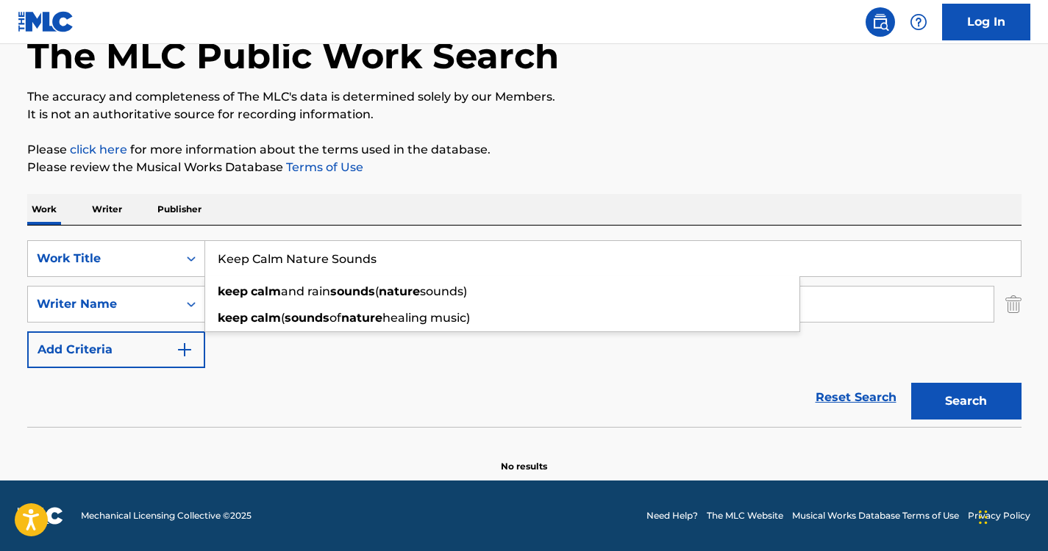
type input "Keep Calm Nature Sounds"
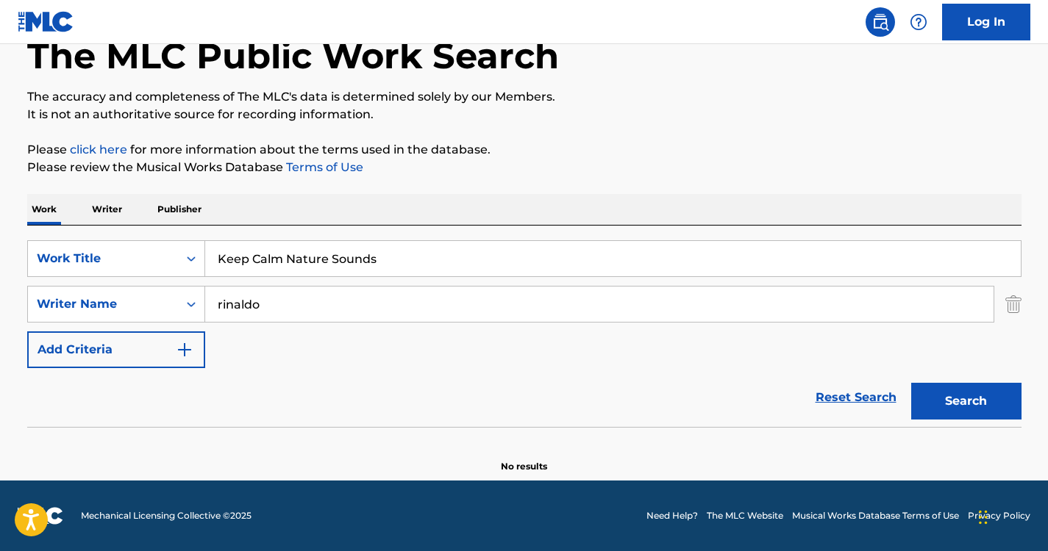
click at [653, 387] on div "Reset Search Search" at bounding box center [524, 397] width 994 height 59
click at [977, 382] on div "Search" at bounding box center [963, 397] width 118 height 59
click at [980, 406] on button "Search" at bounding box center [966, 401] width 110 height 37
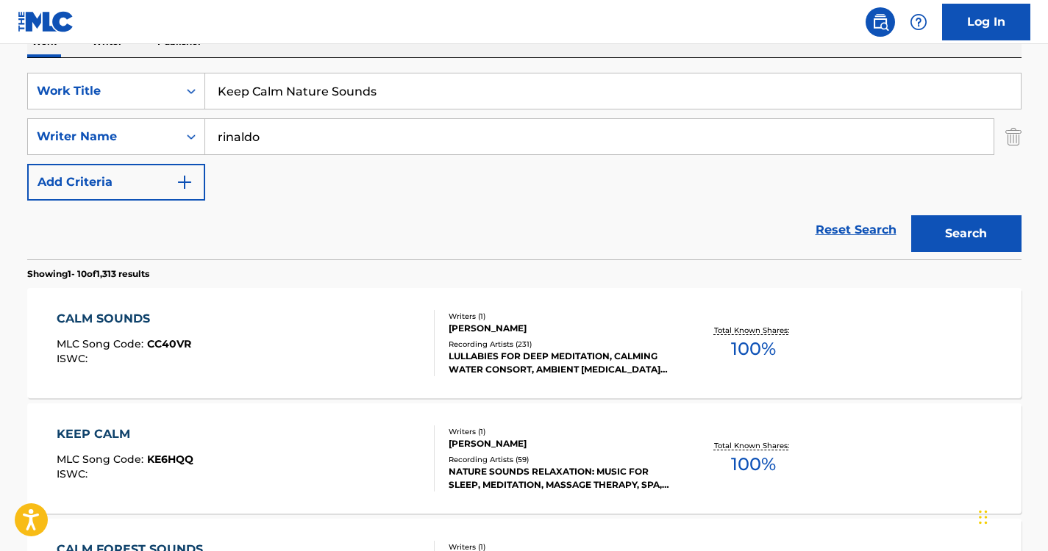
scroll to position [226, 0]
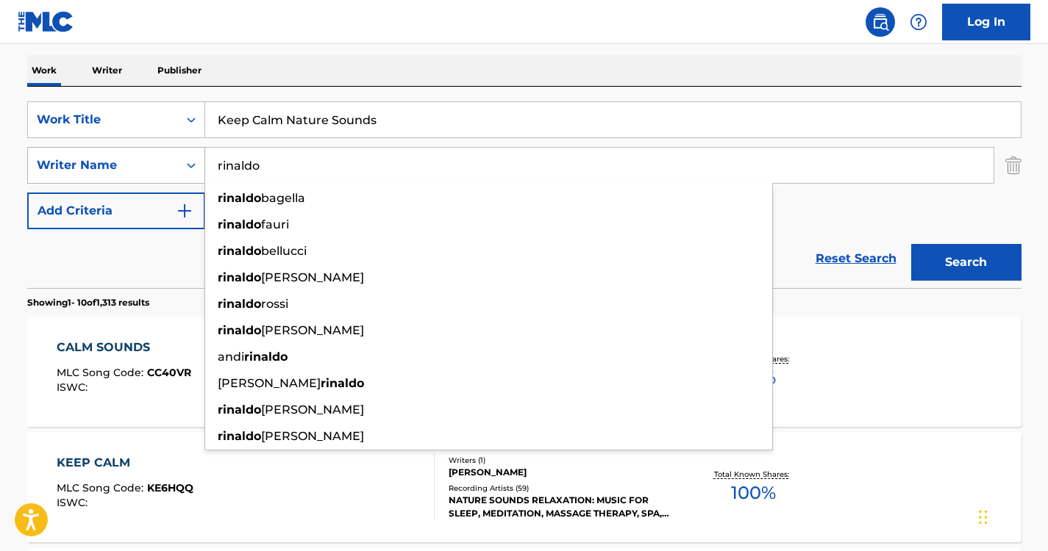
drag, startPoint x: 312, startPoint y: 160, endPoint x: 107, endPoint y: 154, distance: 206.0
click at [107, 154] on div "SearchWithCriteria37ec9652-115a-4146-8ff1-1ff33e5ec8a8 Writer Name rinaldo rina…" at bounding box center [524, 165] width 994 height 37
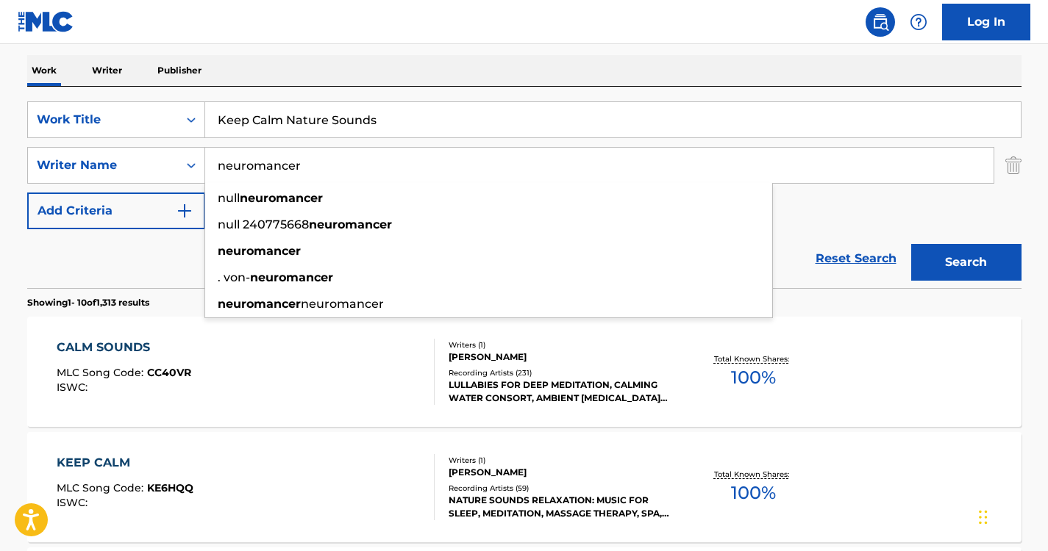
type input "neuromancer"
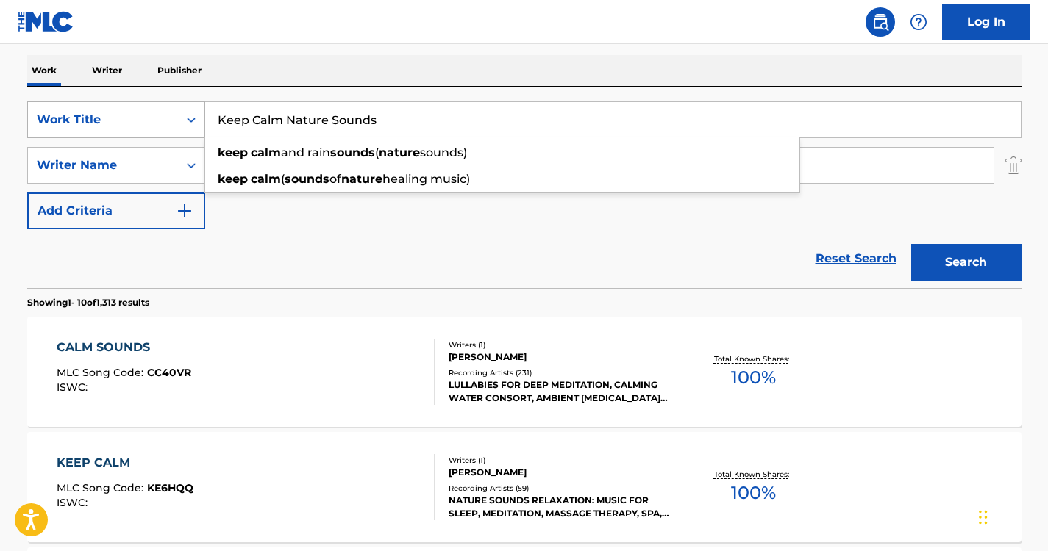
drag, startPoint x: 411, startPoint y: 112, endPoint x: 197, endPoint y: 111, distance: 214.0
click at [197, 111] on div "SearchWithCriteriabb02958d-48f0-441d-a4b8-df9f898dc1a6 Work Title Keep Calm Nat…" at bounding box center [524, 119] width 994 height 37
paste input "Music Theraphy (Sounds of Nature)"
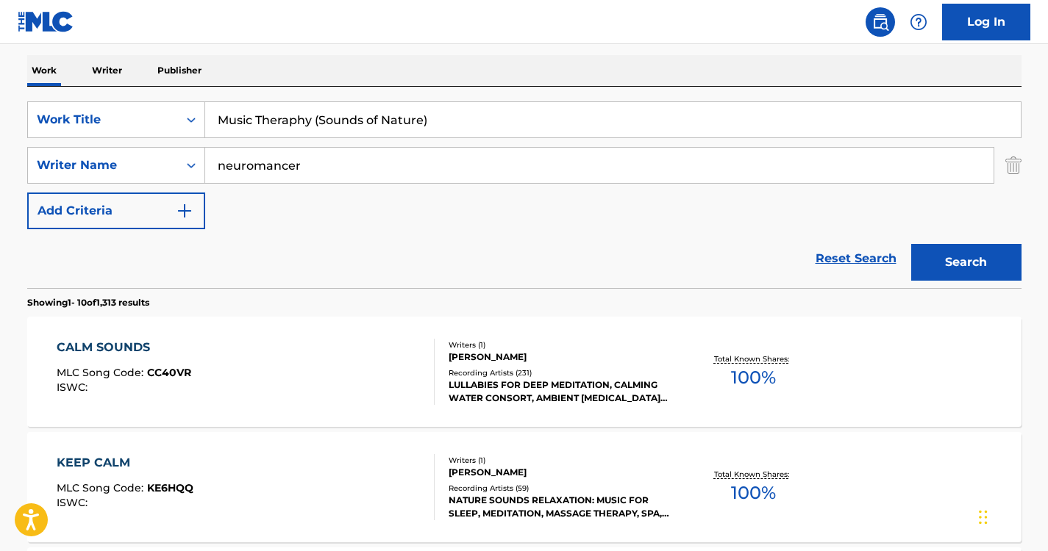
type input "Music Theraphy (Sounds of Nature)"
click at [928, 264] on button "Search" at bounding box center [966, 262] width 110 height 37
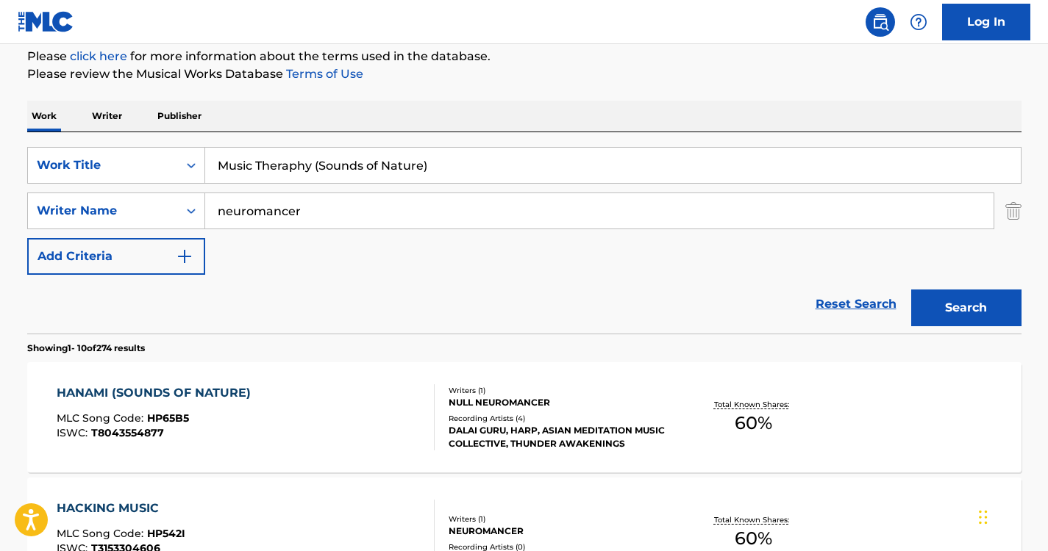
scroll to position [0, 0]
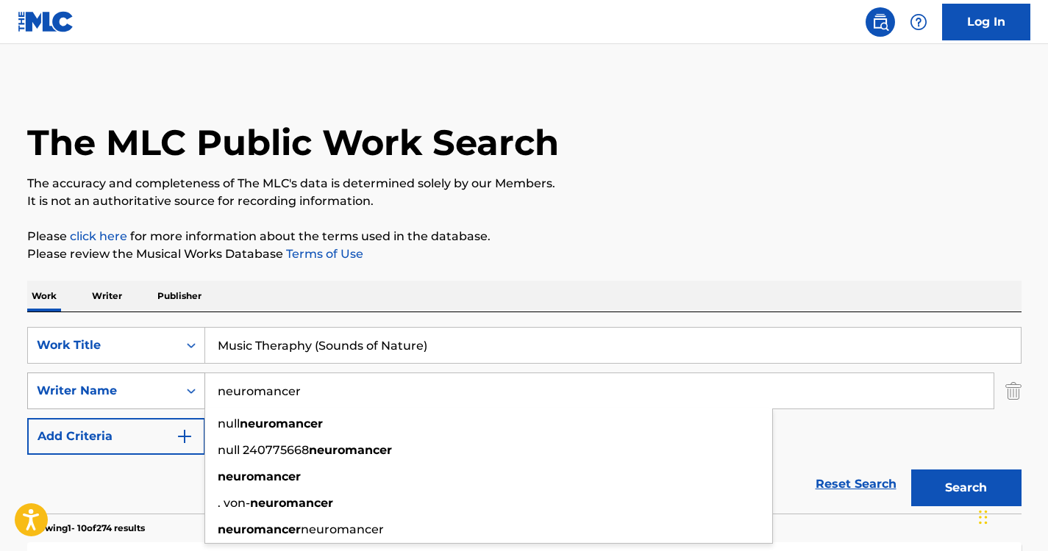
drag, startPoint x: 328, startPoint y: 387, endPoint x: 187, endPoint y: 381, distance: 141.3
click at [187, 381] on div "SearchWithCriteria37ec9652-115a-4146-8ff1-1ff33e5ec8a8 Writer Name neuromancer …" at bounding box center [524, 391] width 994 height 37
paste input "Wichrzycka"
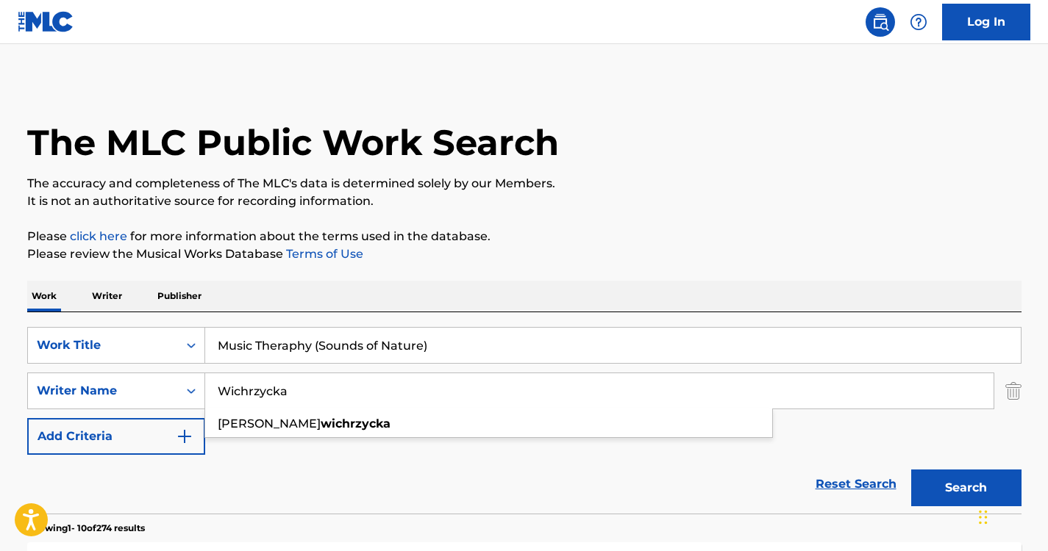
type input "Wichrzycka"
drag, startPoint x: 471, startPoint y: 343, endPoint x: 208, endPoint y: 330, distance: 263.5
click at [208, 330] on input "Music Theraphy (Sounds of Nature)" at bounding box center [612, 345] width 815 height 35
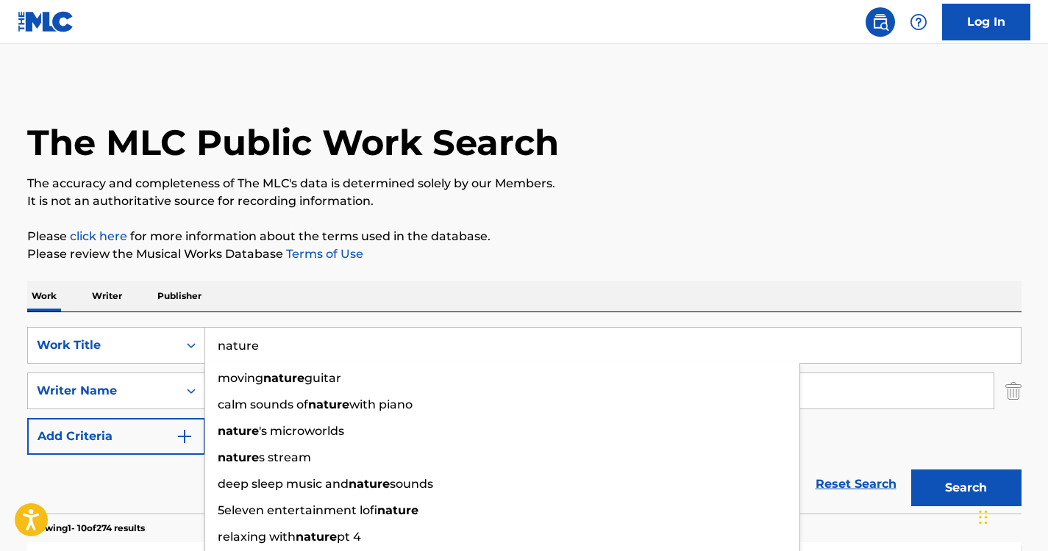
click at [513, 231] on p "Please click here for more information about the terms used in the database." at bounding box center [524, 237] width 994 height 18
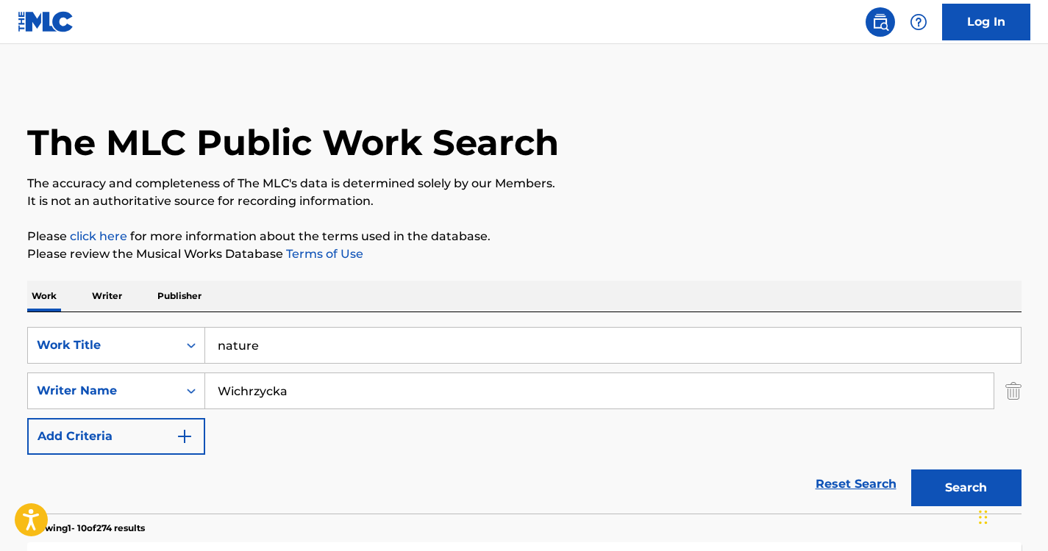
click at [973, 491] on button "Search" at bounding box center [966, 488] width 110 height 37
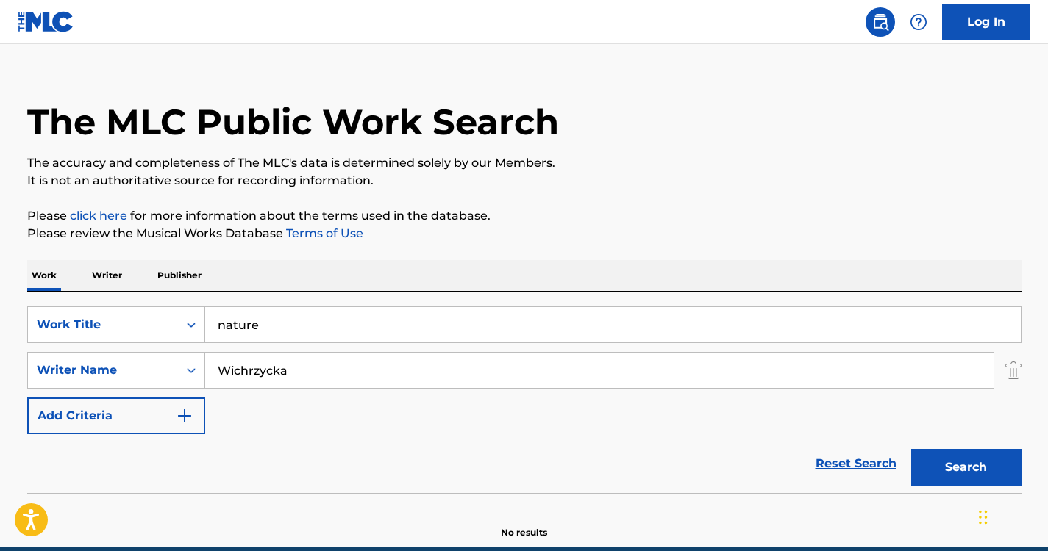
scroll to position [87, 0]
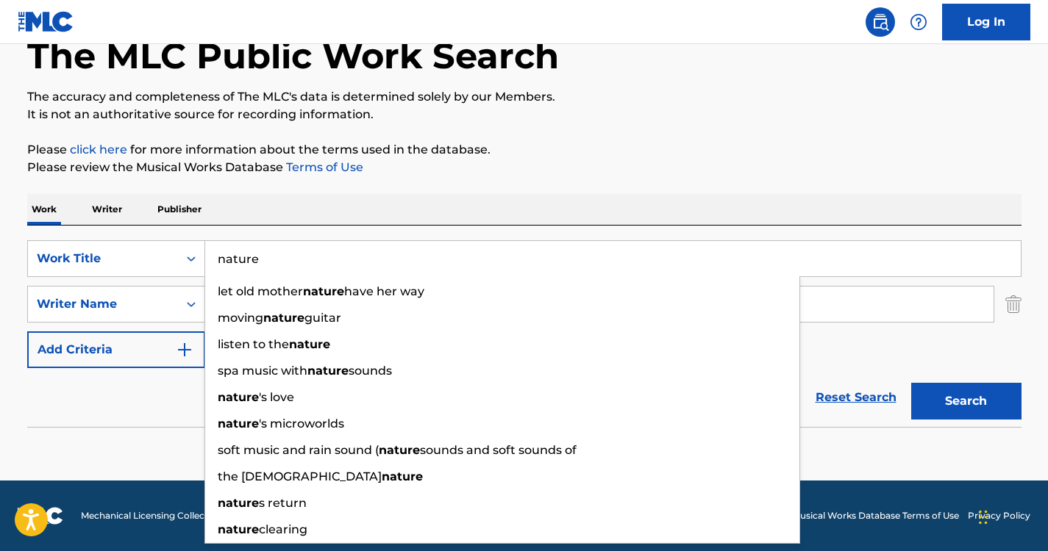
drag, startPoint x: 285, startPoint y: 255, endPoint x: 190, endPoint y: 237, distance: 96.5
click at [190, 240] on div "SearchWithCriteriabb02958d-48f0-441d-a4b8-df9f898dc1a6 Work Title nature let ol…" at bounding box center [524, 326] width 994 height 201
paste input "Nature of Things"
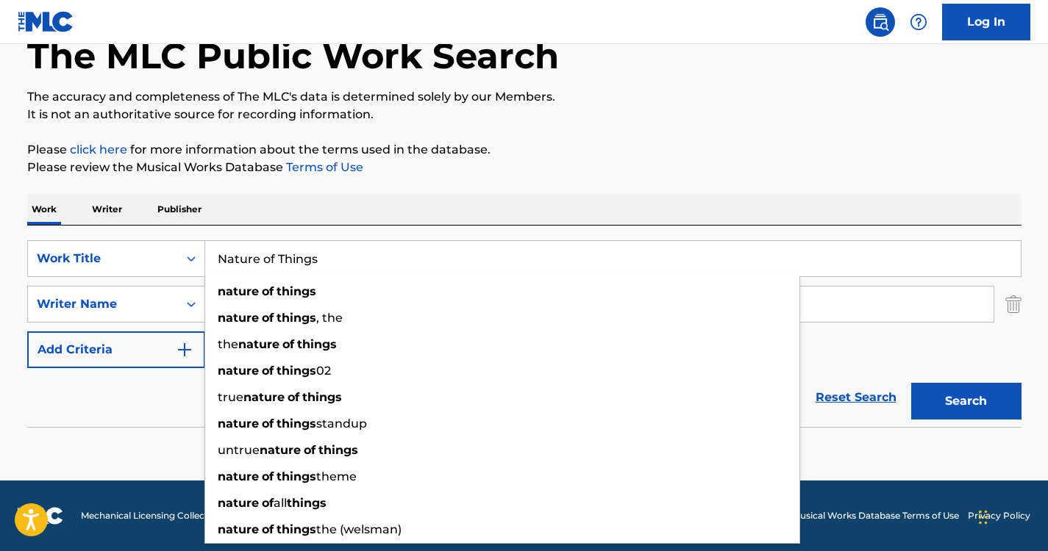
type input "Nature of Things"
click at [331, 215] on div "Work Writer Publisher" at bounding box center [524, 209] width 994 height 31
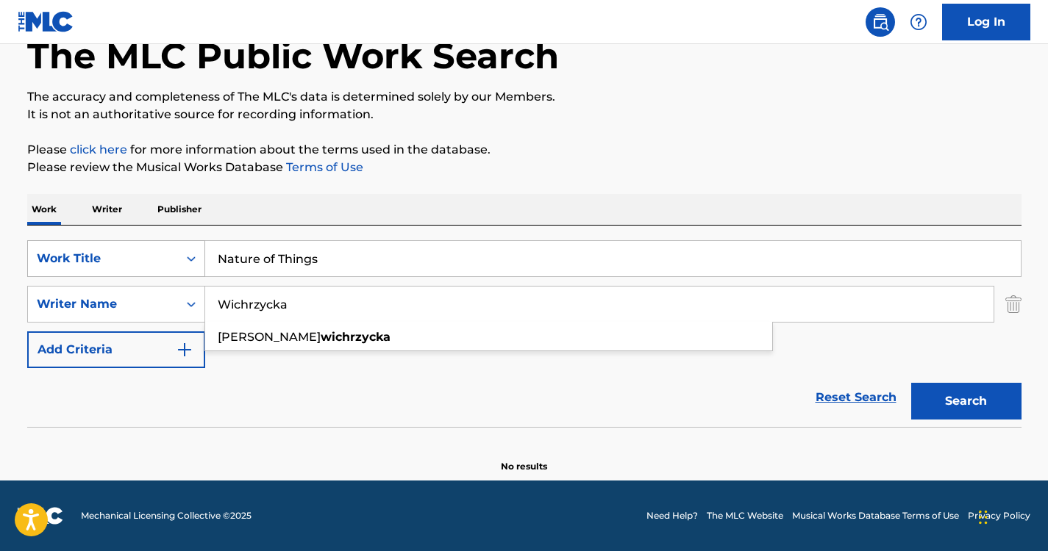
drag, startPoint x: 321, startPoint y: 310, endPoint x: 105, endPoint y: 265, distance: 220.6
click at [105, 265] on div "SearchWithCriteriabb02958d-48f0-441d-a4b8-df9f898dc1a6 Work Title Nature of Thi…" at bounding box center [524, 304] width 994 height 128
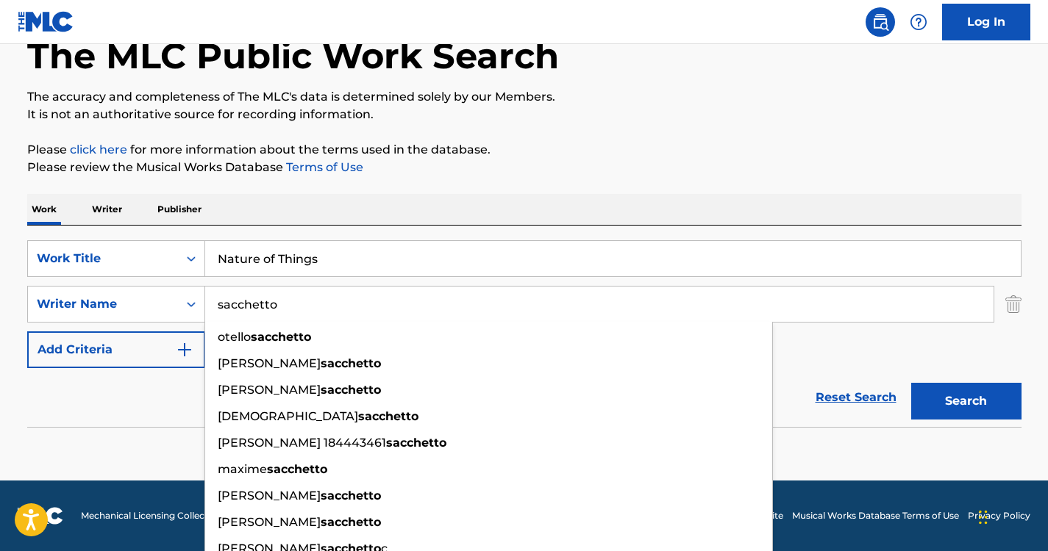
click at [440, 212] on div "Work Writer Publisher" at bounding box center [524, 209] width 994 height 31
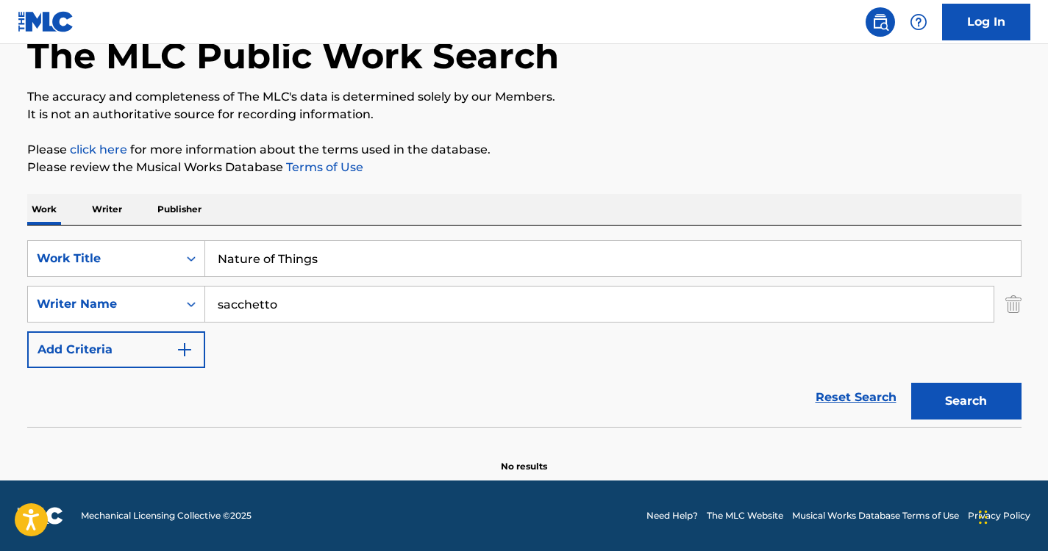
click at [922, 401] on button "Search" at bounding box center [966, 401] width 110 height 37
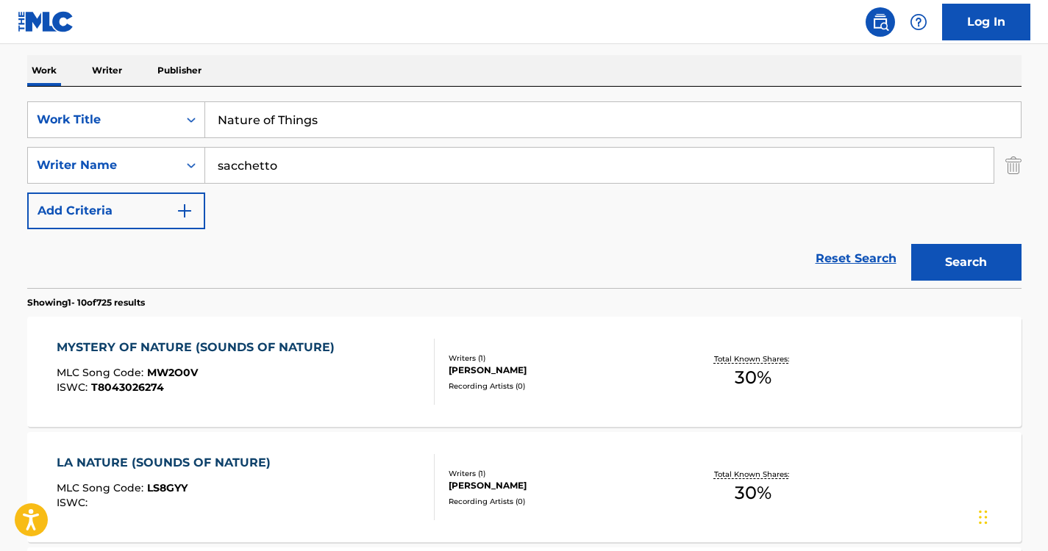
scroll to position [243, 0]
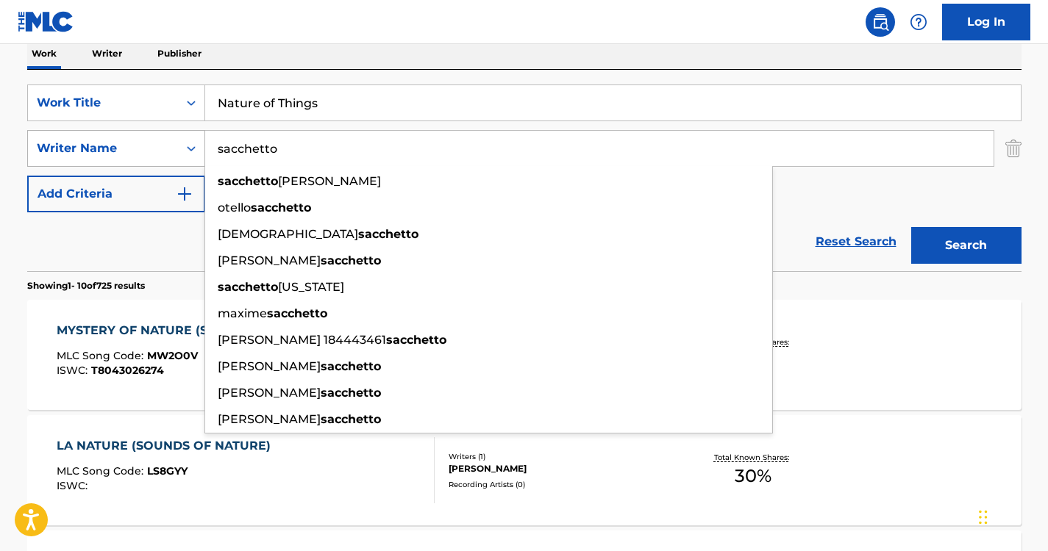
drag, startPoint x: 294, startPoint y: 161, endPoint x: 198, endPoint y: 159, distance: 96.3
click at [198, 159] on div "SearchWithCriteria37ec9652-115a-4146-8ff1-1ff33e5ec8a8 Writer Name sacchetto sa…" at bounding box center [524, 148] width 994 height 37
paste input "S"
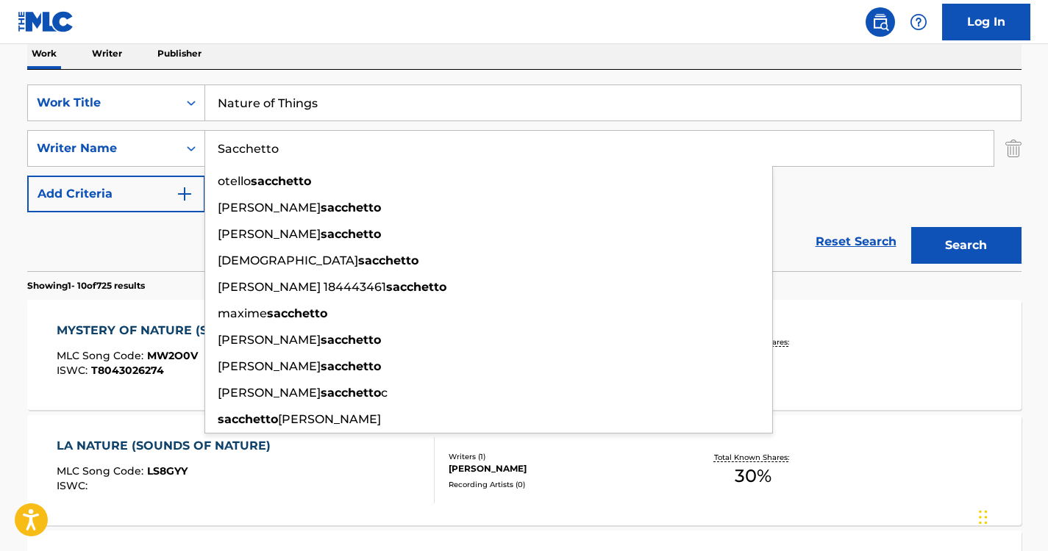
type input "Sacchetto"
click at [949, 257] on button "Search" at bounding box center [966, 245] width 110 height 37
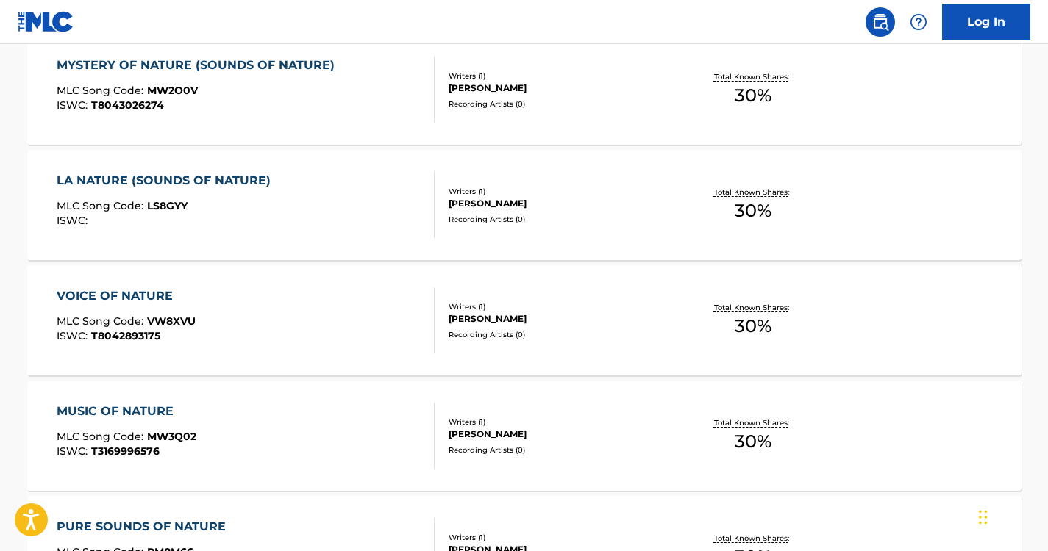
scroll to position [563, 0]
